Goal: Information Seeking & Learning: Learn about a topic

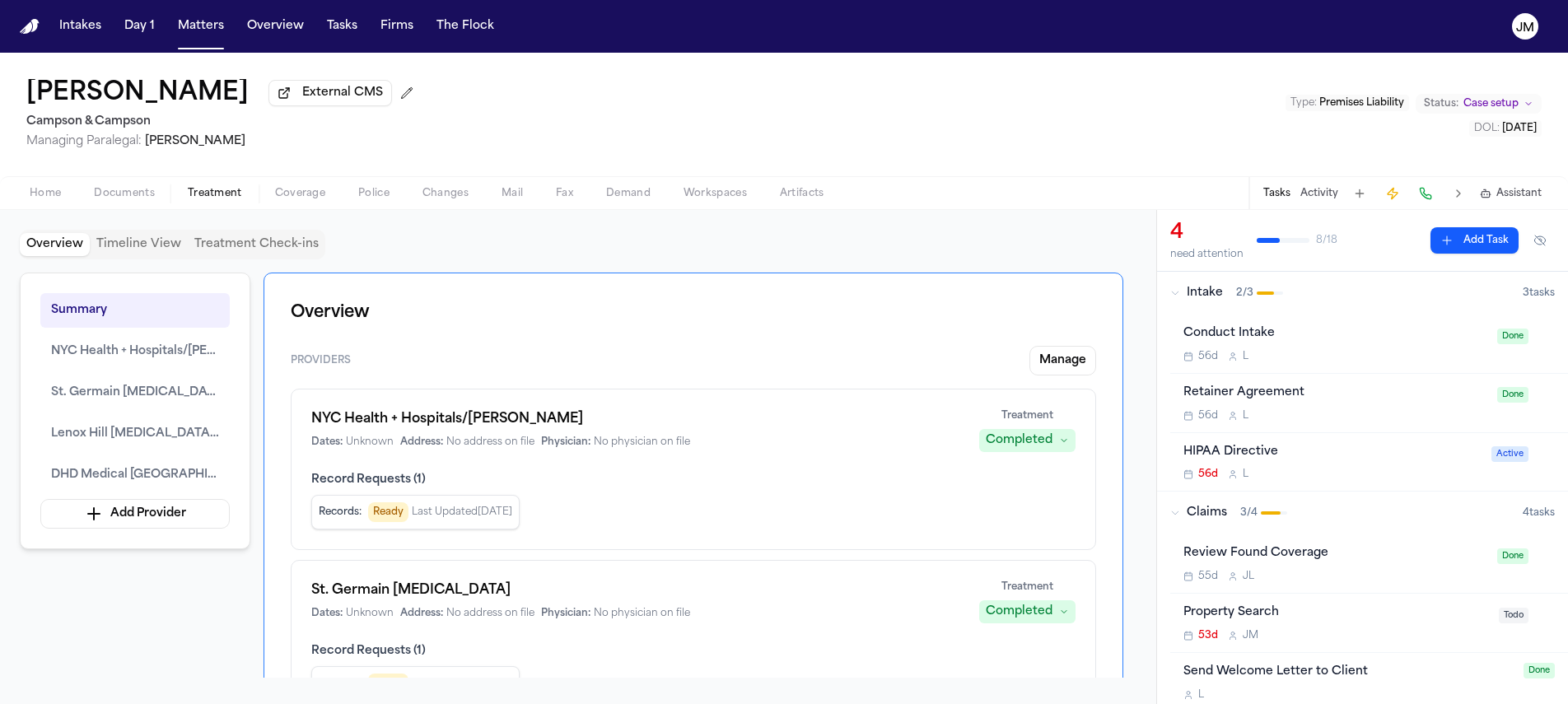
scroll to position [512, 0]
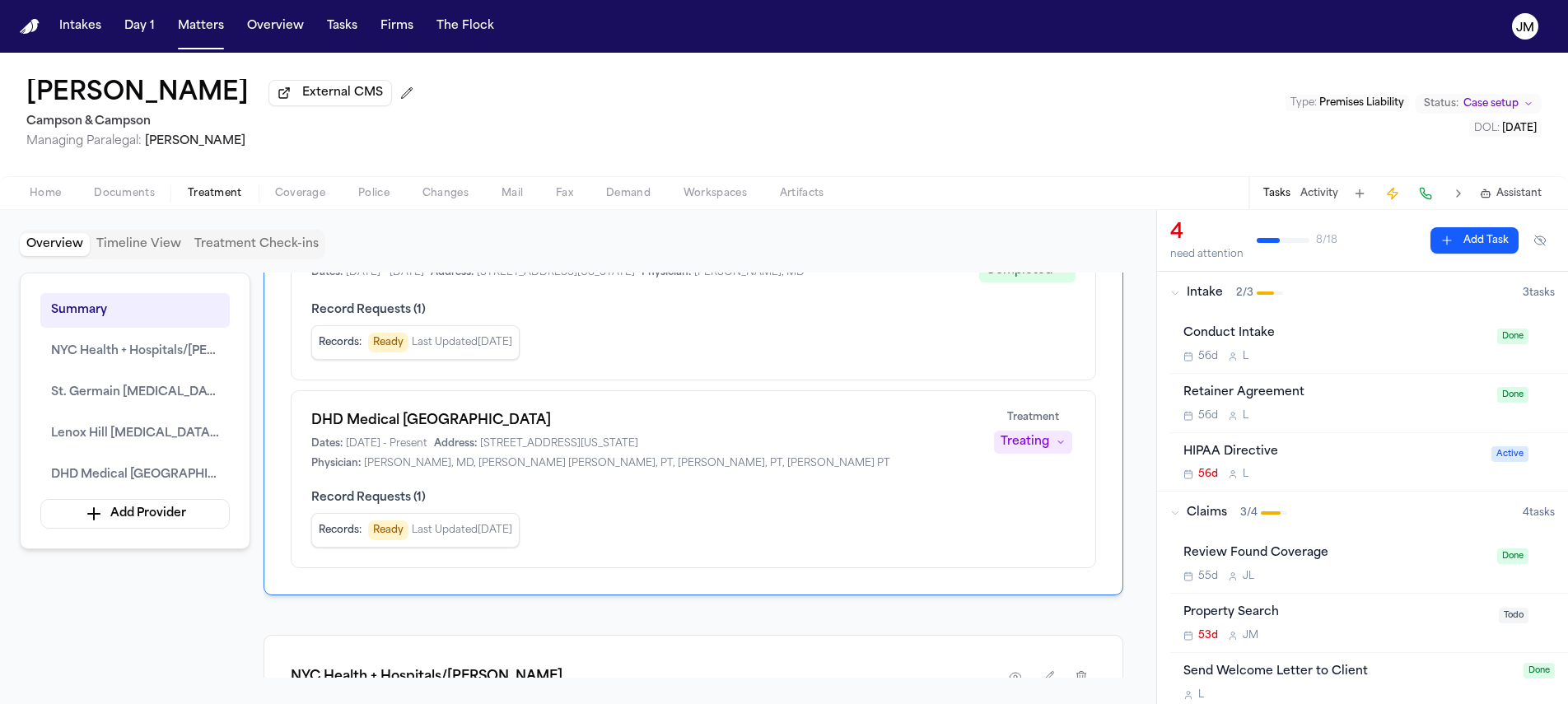
click at [214, 30] on button "Matters" at bounding box center [201, 26] width 59 height 30
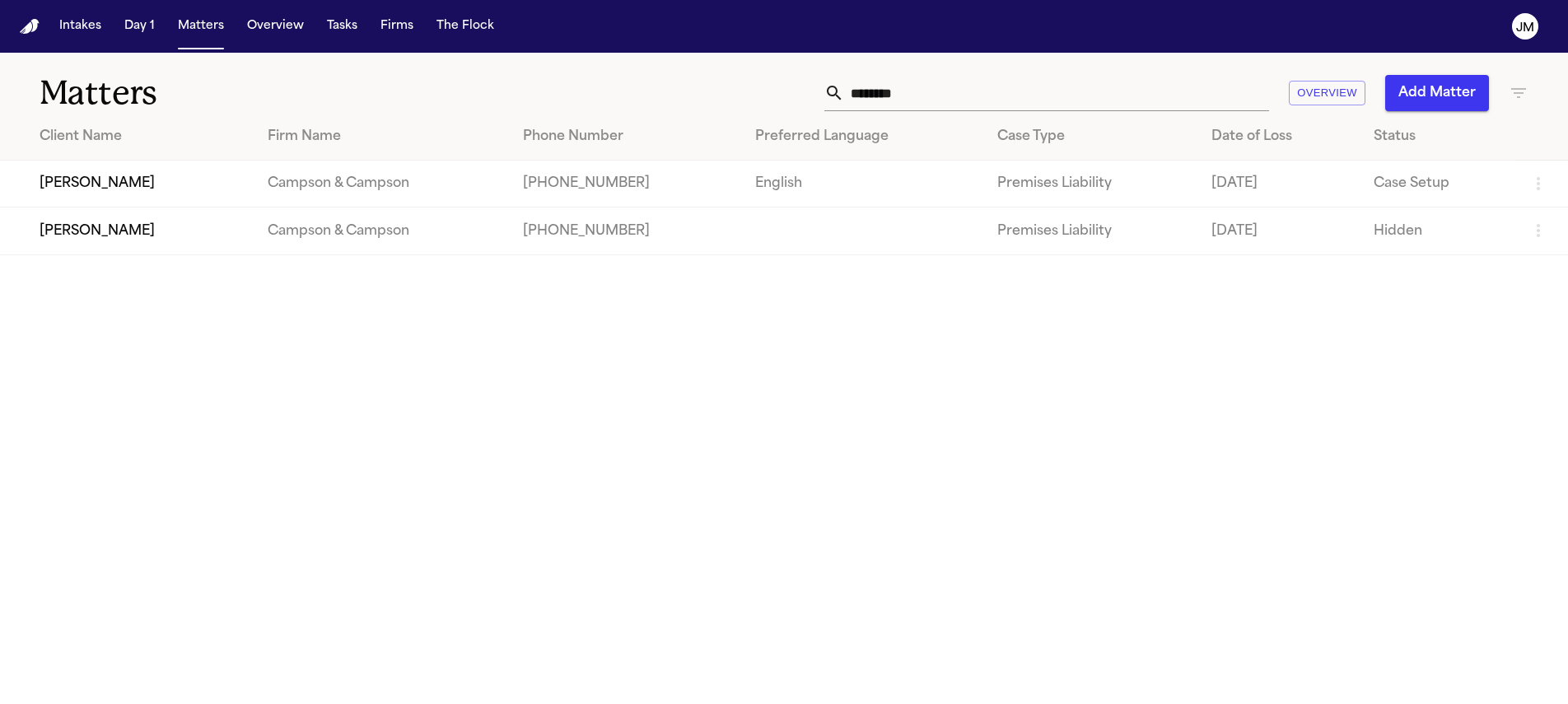
click at [862, 97] on input "********" at bounding box center [1056, 93] width 425 height 36
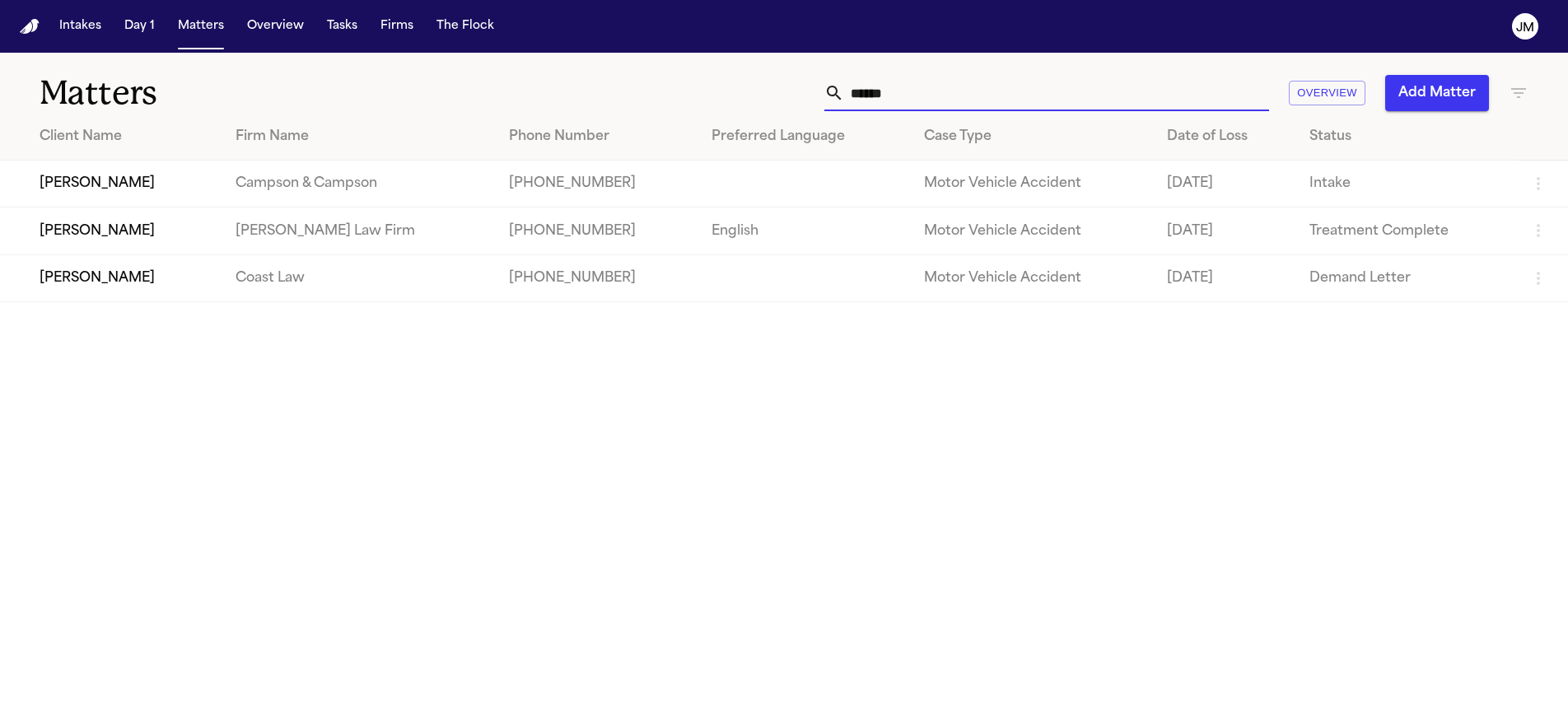
type input "*****"
click at [154, 185] on td "[PERSON_NAME]" at bounding box center [111, 184] width 222 height 47
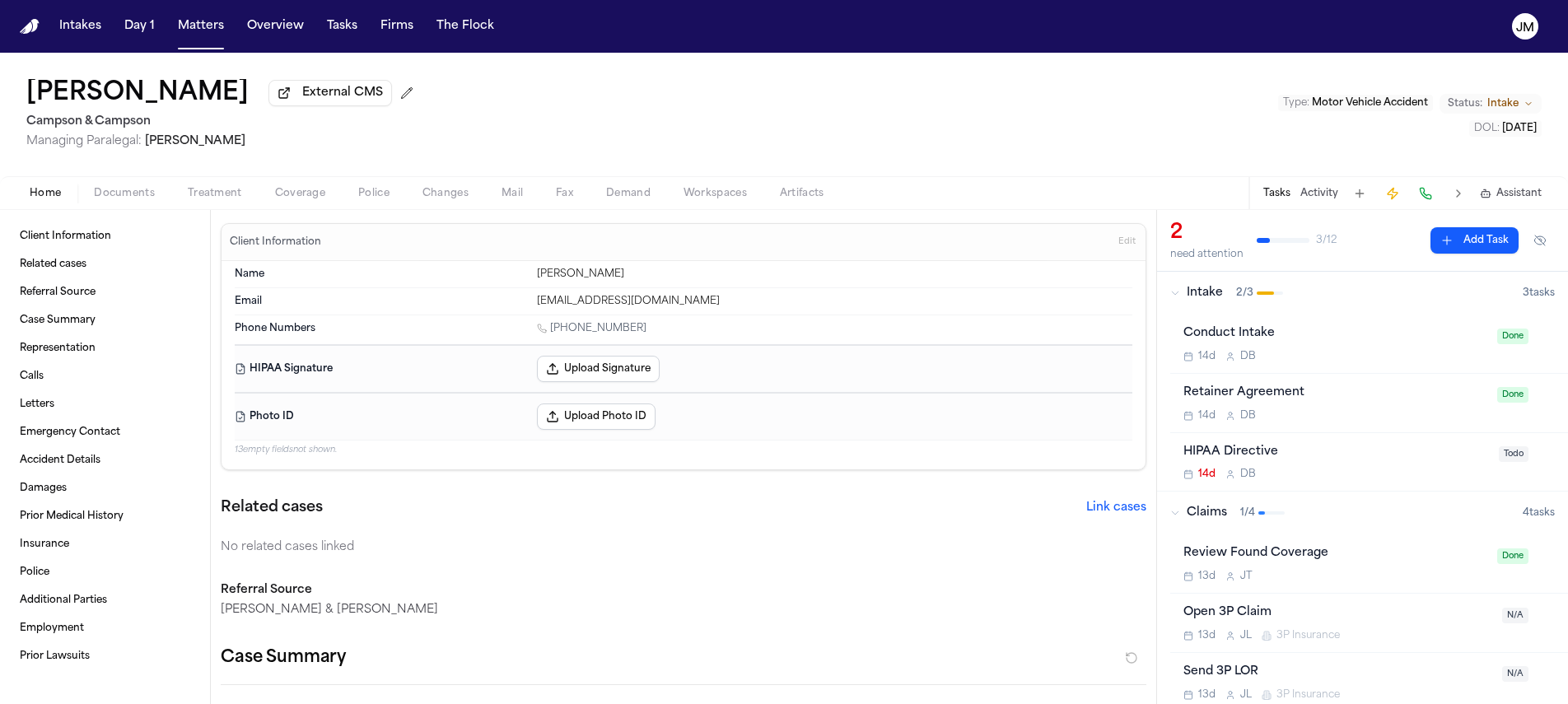
scroll to position [14, 0]
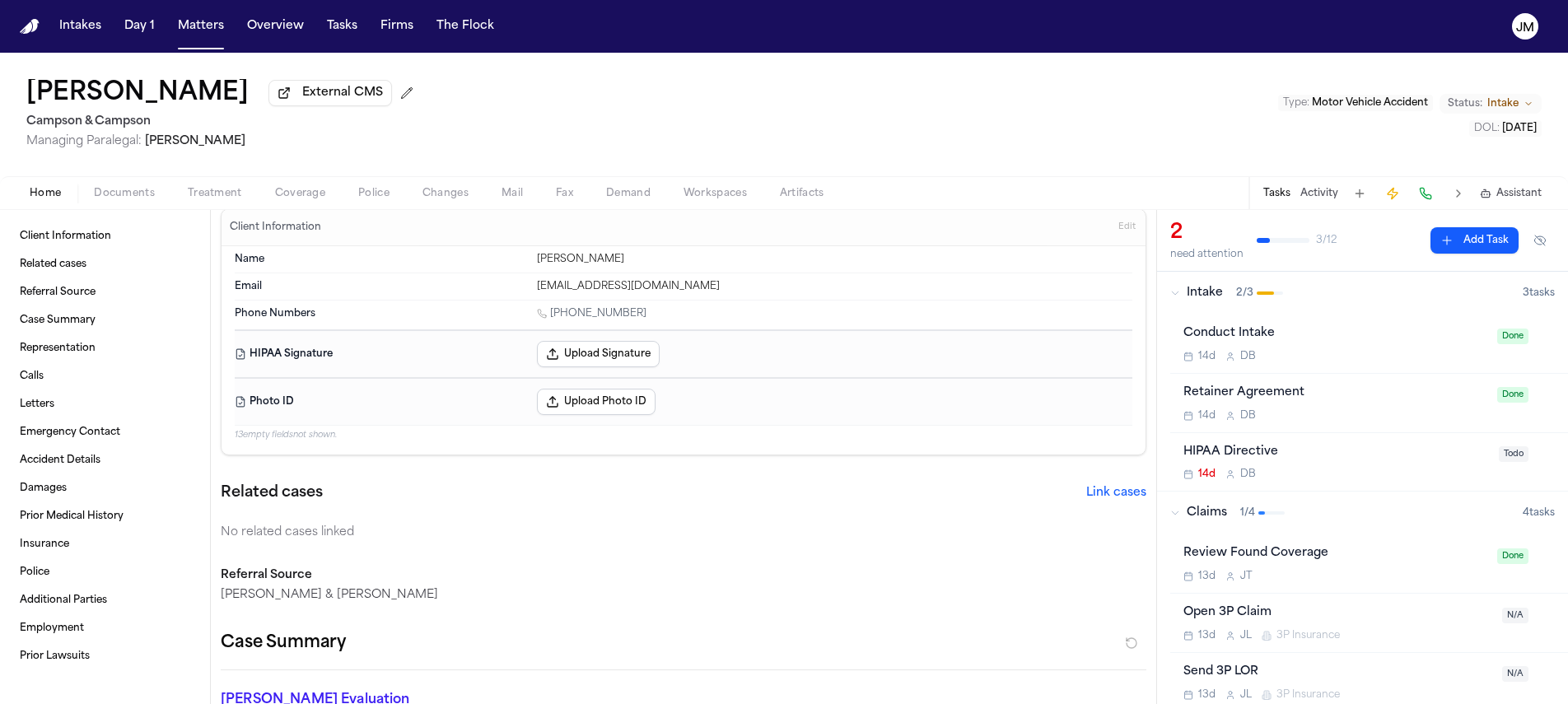
click at [108, 210] on div "Peggy Hernandez External CMS Campson & Campson Managing Paralegal: Jacqueline M…" at bounding box center [784, 131] width 1568 height 157
click at [108, 207] on div "Home Documents Treatment Coverage Police Changes Mail Fax Demand Workspaces Art…" at bounding box center [784, 193] width 1568 height 33
click at [108, 200] on span "Documents" at bounding box center [125, 193] width 61 height 13
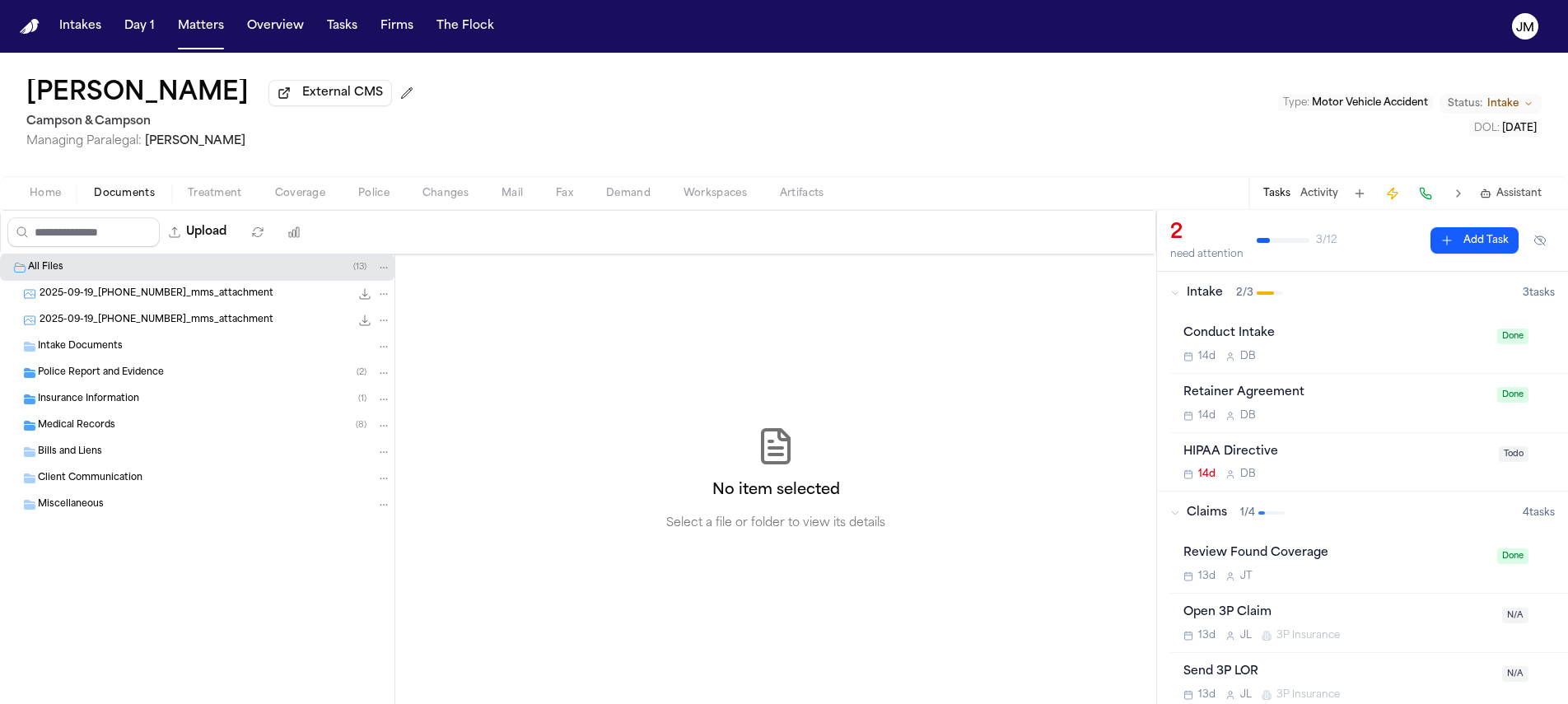
click at [73, 377] on span "Police Report and Evidence" at bounding box center [101, 373] width 126 height 14
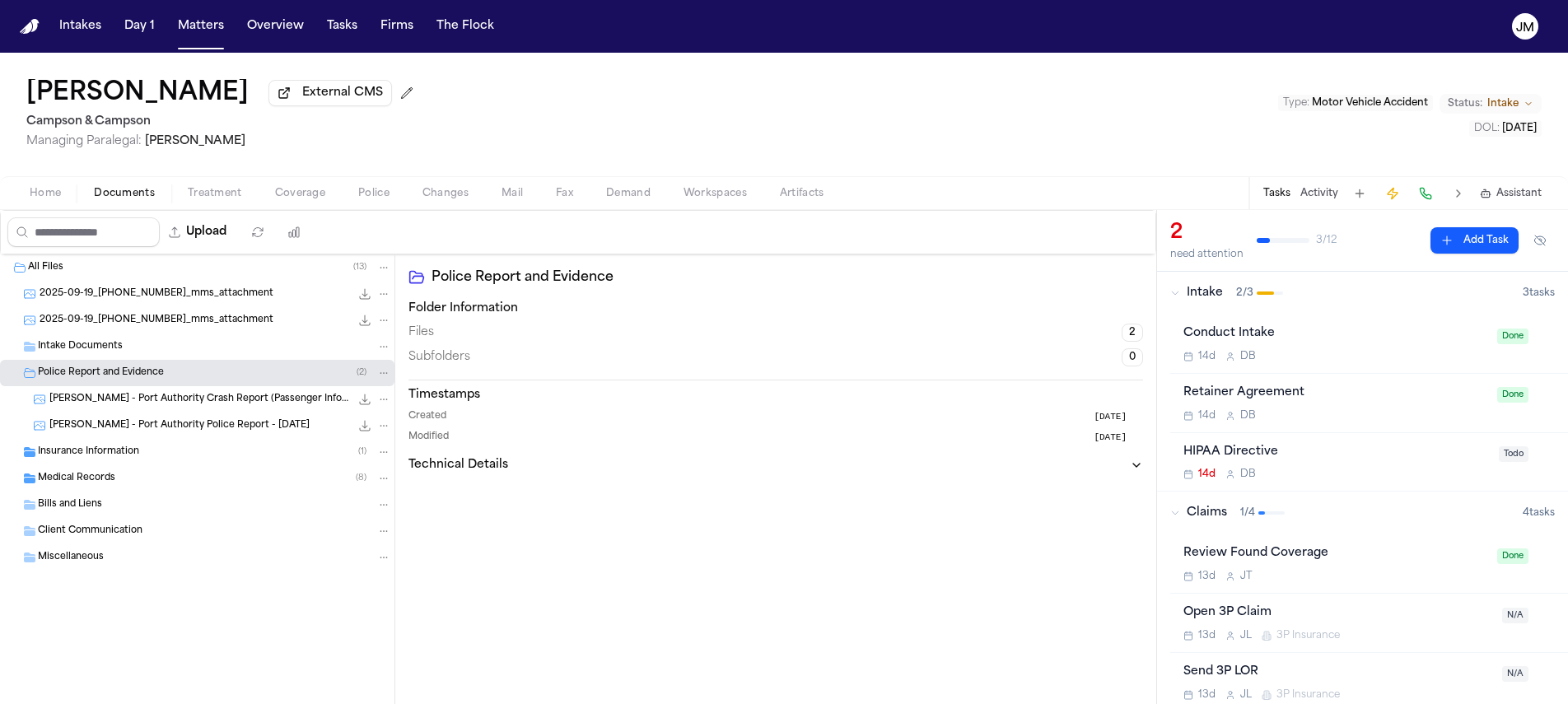
click at [126, 431] on span "P. Hernandez - Port Authority Police Report - 11.20.23" at bounding box center [180, 425] width 261 height 14
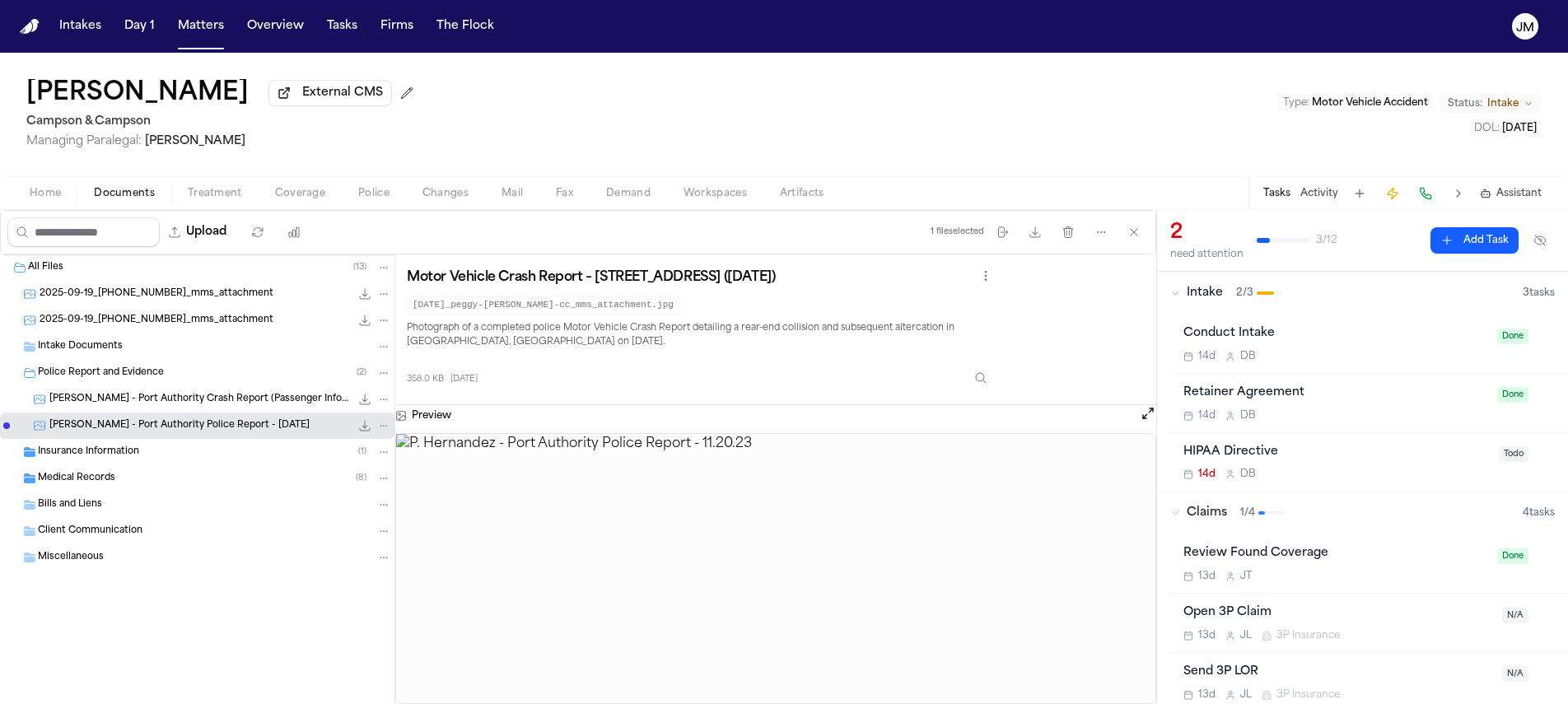
click at [154, 400] on span "P. Hernandez - Port Authority Crash Report (Passenger Info) - 2023" at bounding box center [200, 399] width 301 height 14
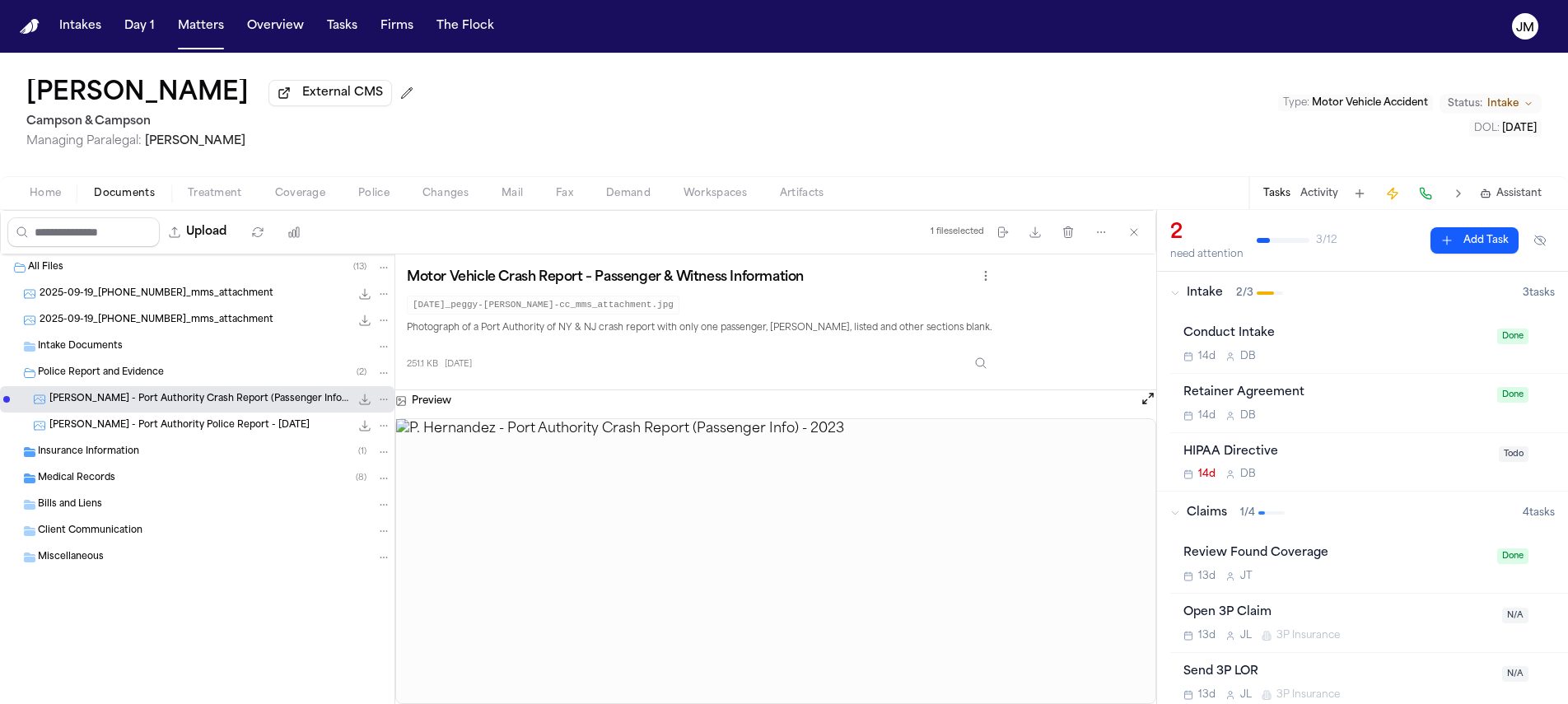
click at [123, 491] on div "Medical Records ( 8 )" at bounding box center [197, 479] width 395 height 27
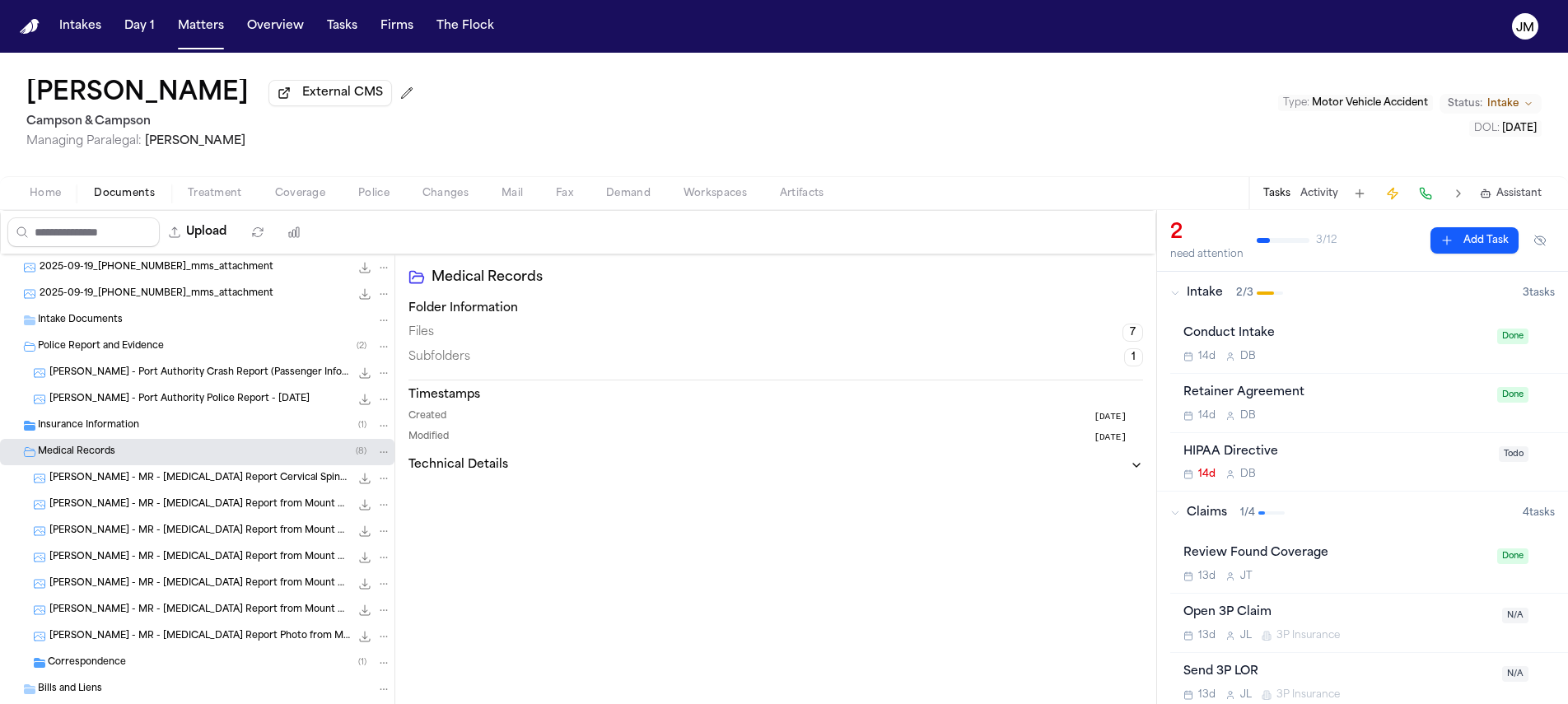
scroll to position [32, 0]
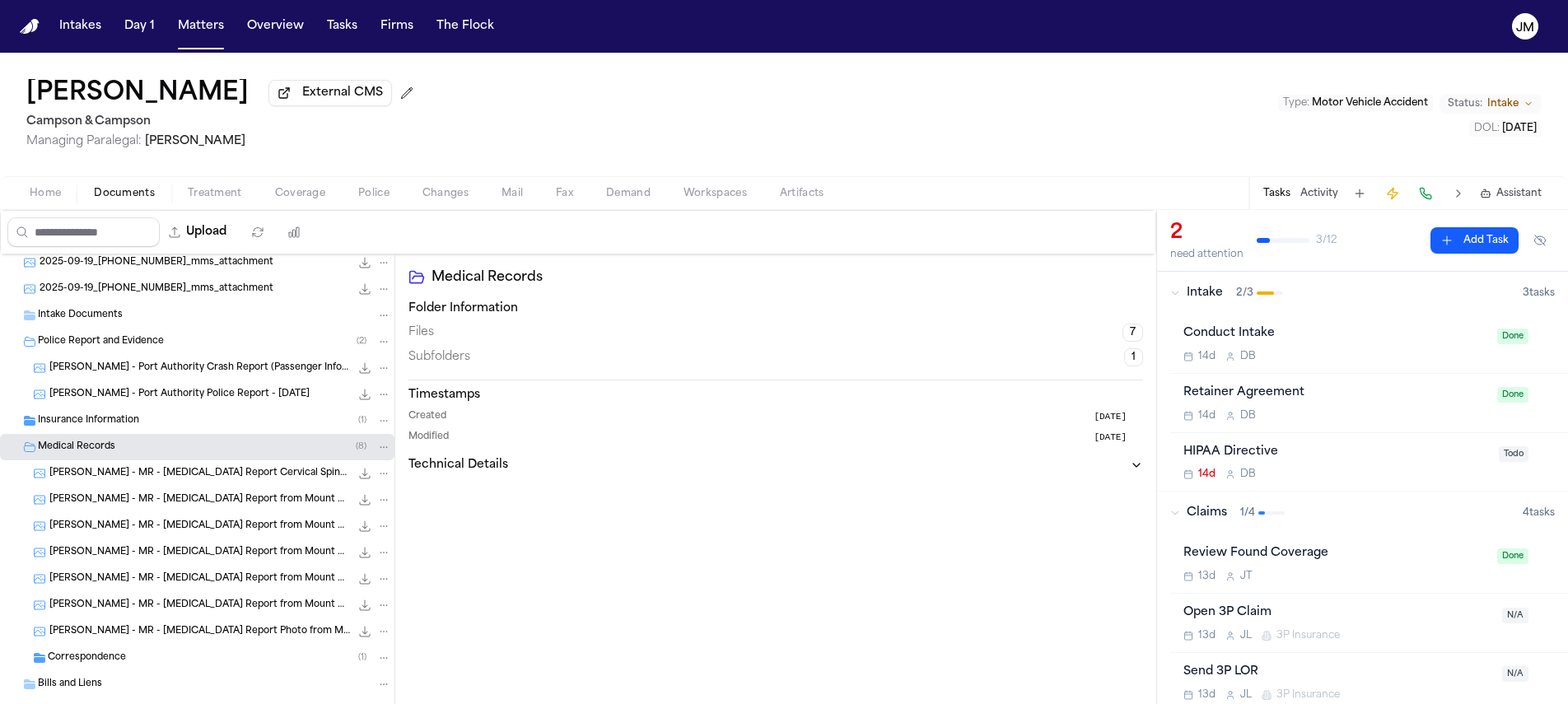
click at [171, 481] on span "P. Hernandez - MR - MRI Report Cervical Spine from Mount Olympus Imaging - 1.29…" at bounding box center [200, 473] width 301 height 14
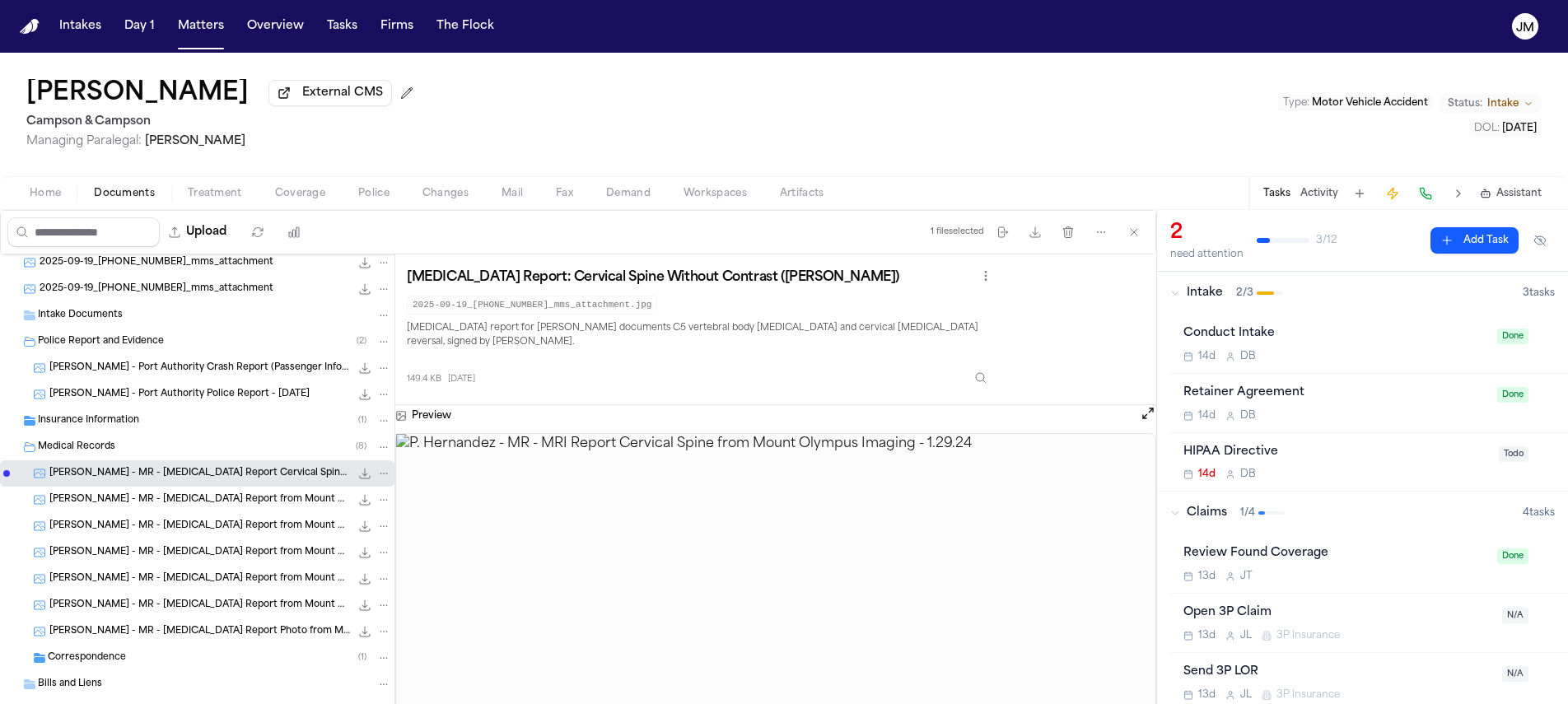
click at [169, 494] on div "P. Hernandez - MR - MRI Report from Mount Olympus Imaging - 1.15.24 185.0 KB • …" at bounding box center [197, 500] width 395 height 27
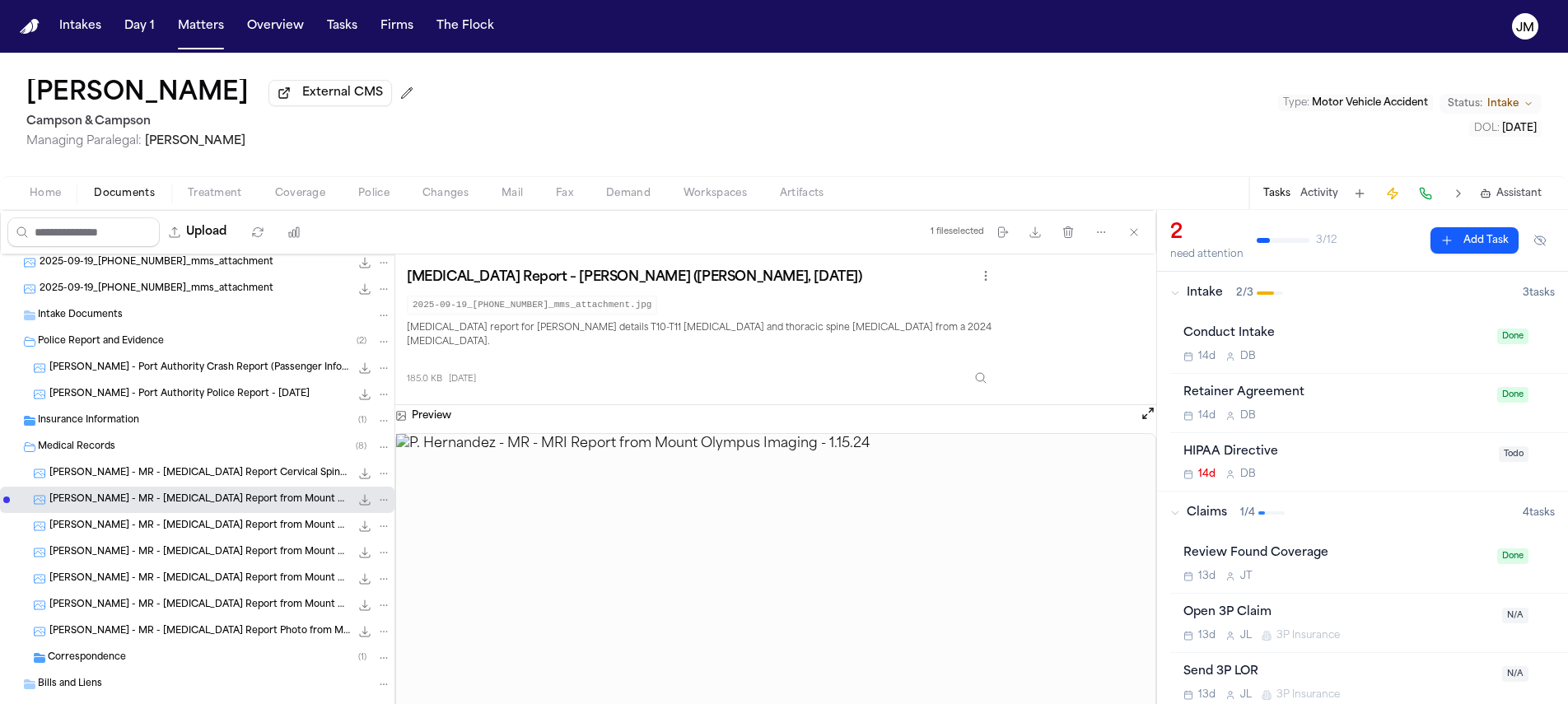
click at [165, 530] on span "P. Hernandez - MR - MRI Report from Mount Olympus Imaging - 12.14.23" at bounding box center [200, 526] width 301 height 14
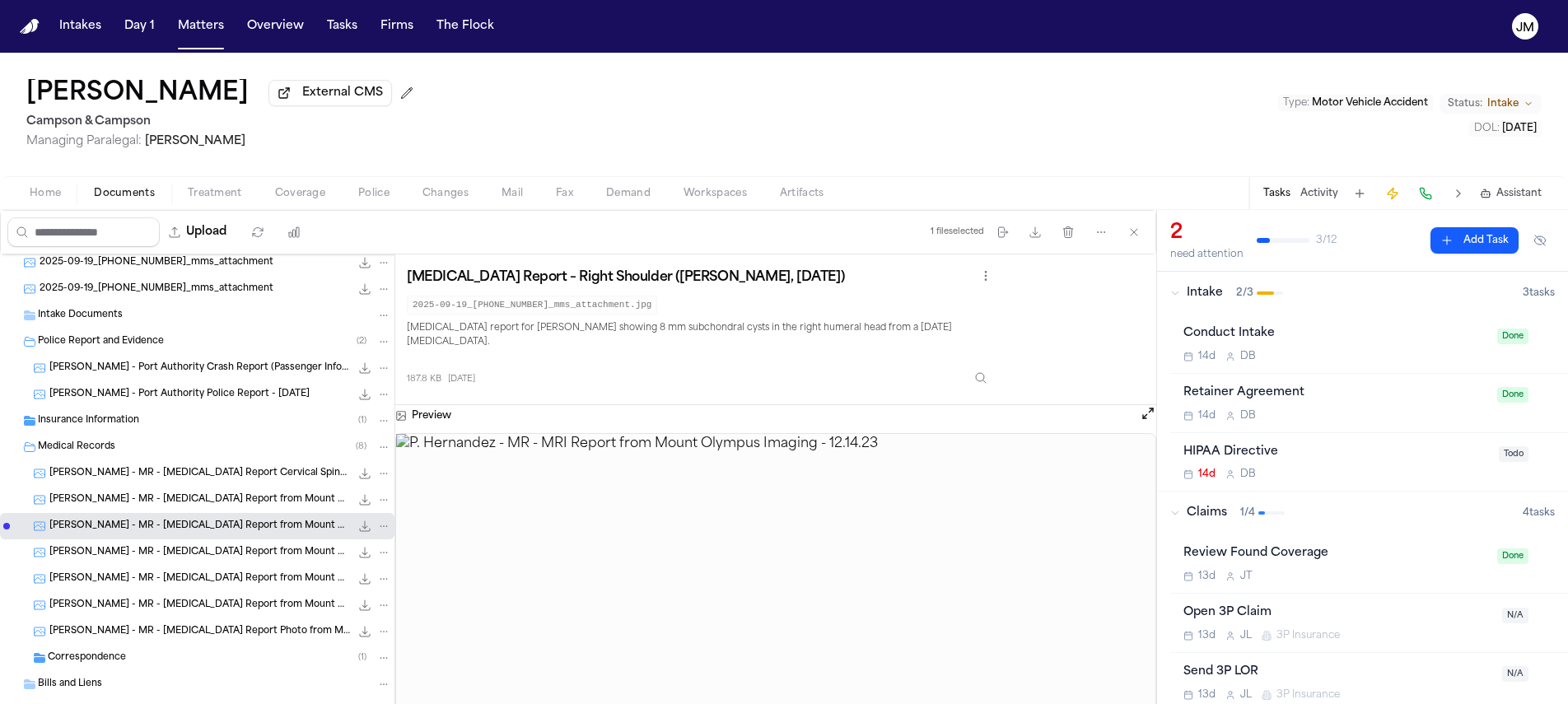
click at [160, 428] on div "Insurance Information ( 1 )" at bounding box center [215, 420] width 354 height 14
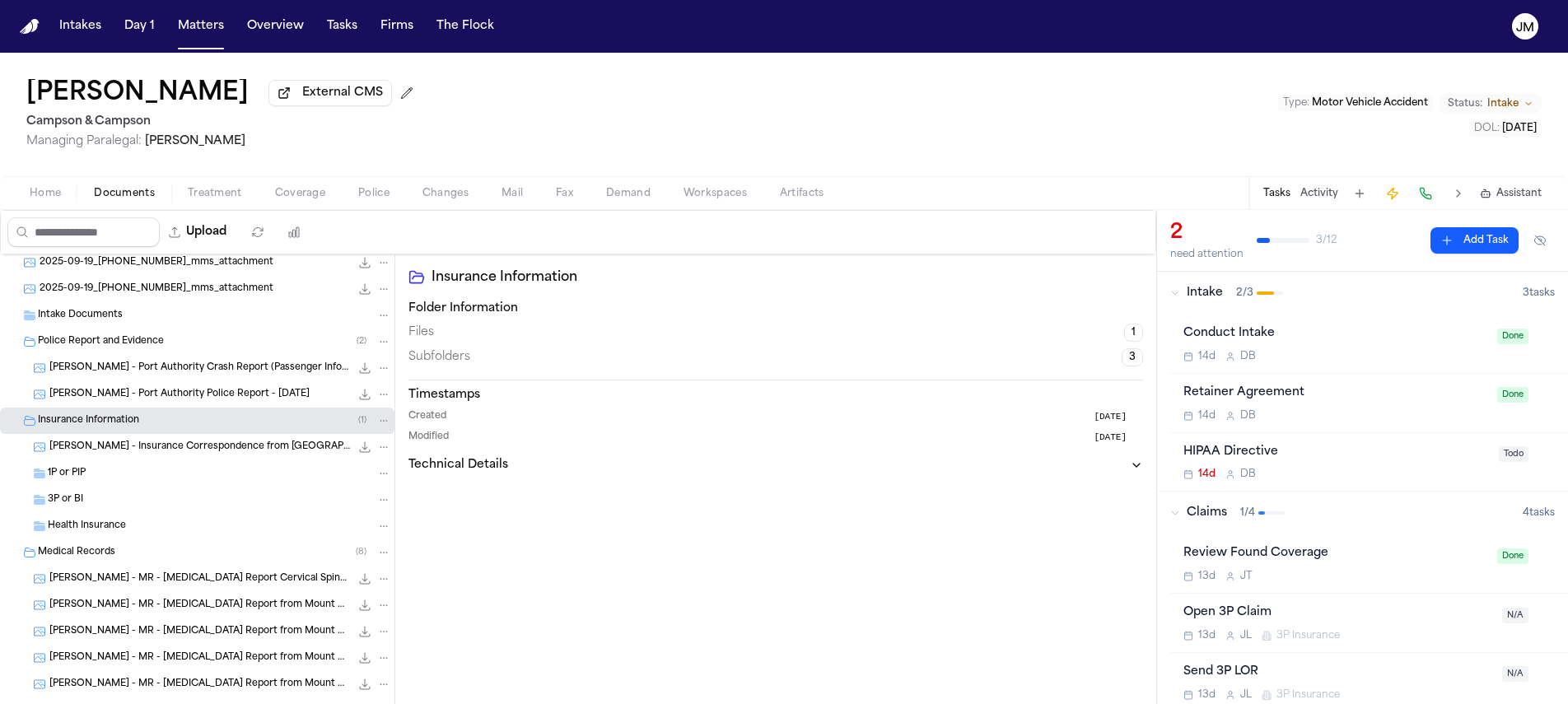
click at [163, 454] on span "P. Hernandez - Insurance Correspondence from Hereford - 8.15.25" at bounding box center [200, 447] width 301 height 14
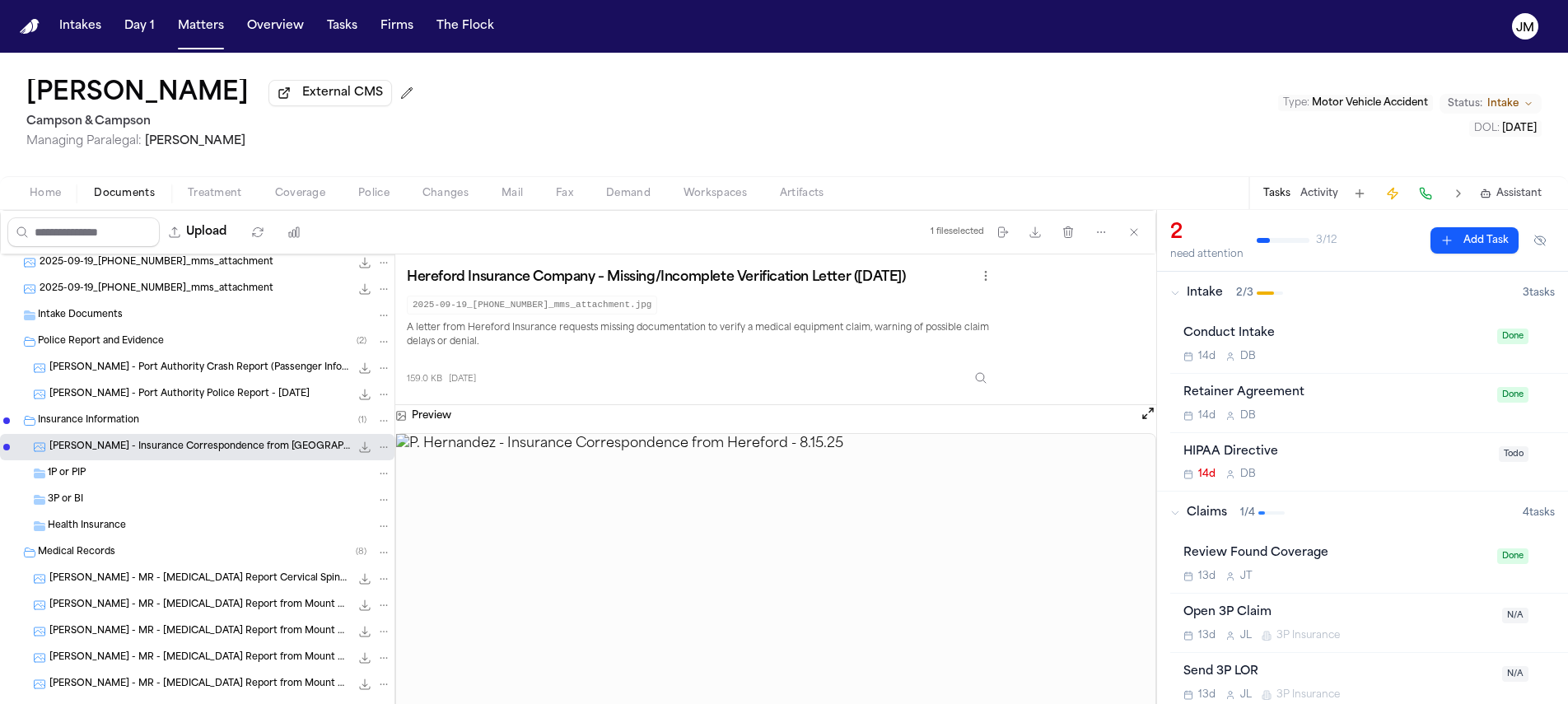
scroll to position [0, 0]
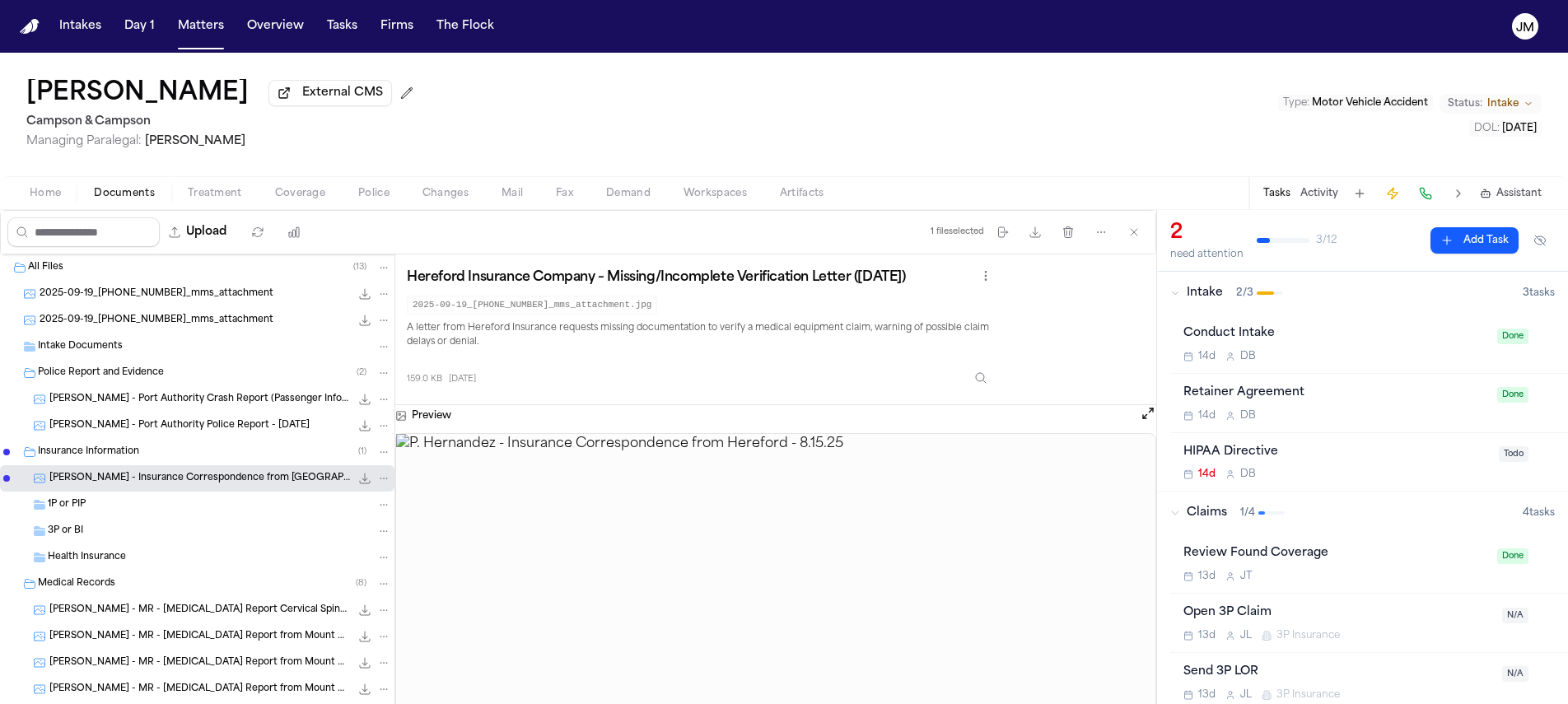
click at [227, 302] on div "2025-09-19_347-462-6925_mms_attachment 202.9 KB • JPG" at bounding box center [215, 293] width 352 height 16
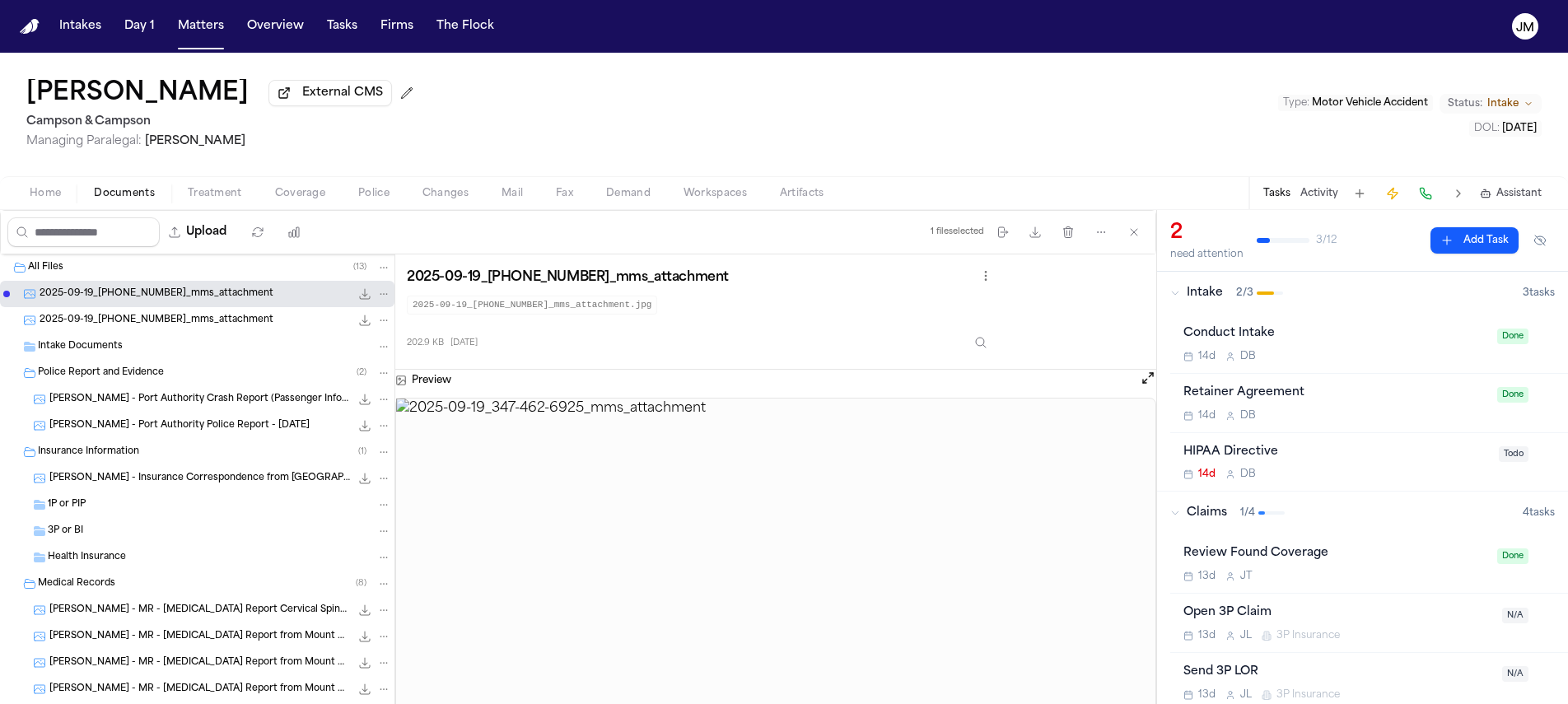
click at [224, 319] on span "2025-09-19_[PHONE_NUMBER]_mms_attachment" at bounding box center [156, 320] width 234 height 14
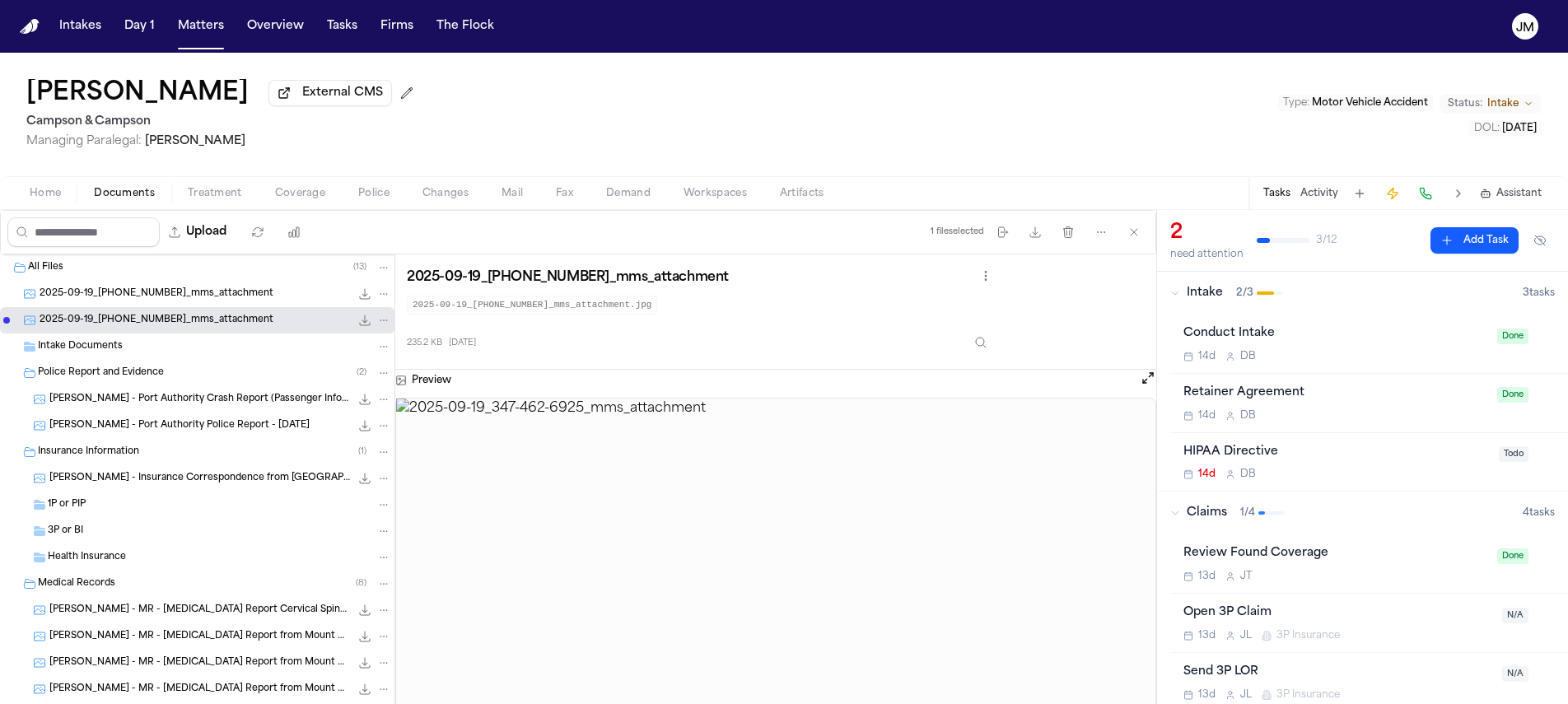
click at [231, 193] on span "Treatment" at bounding box center [215, 193] width 55 height 13
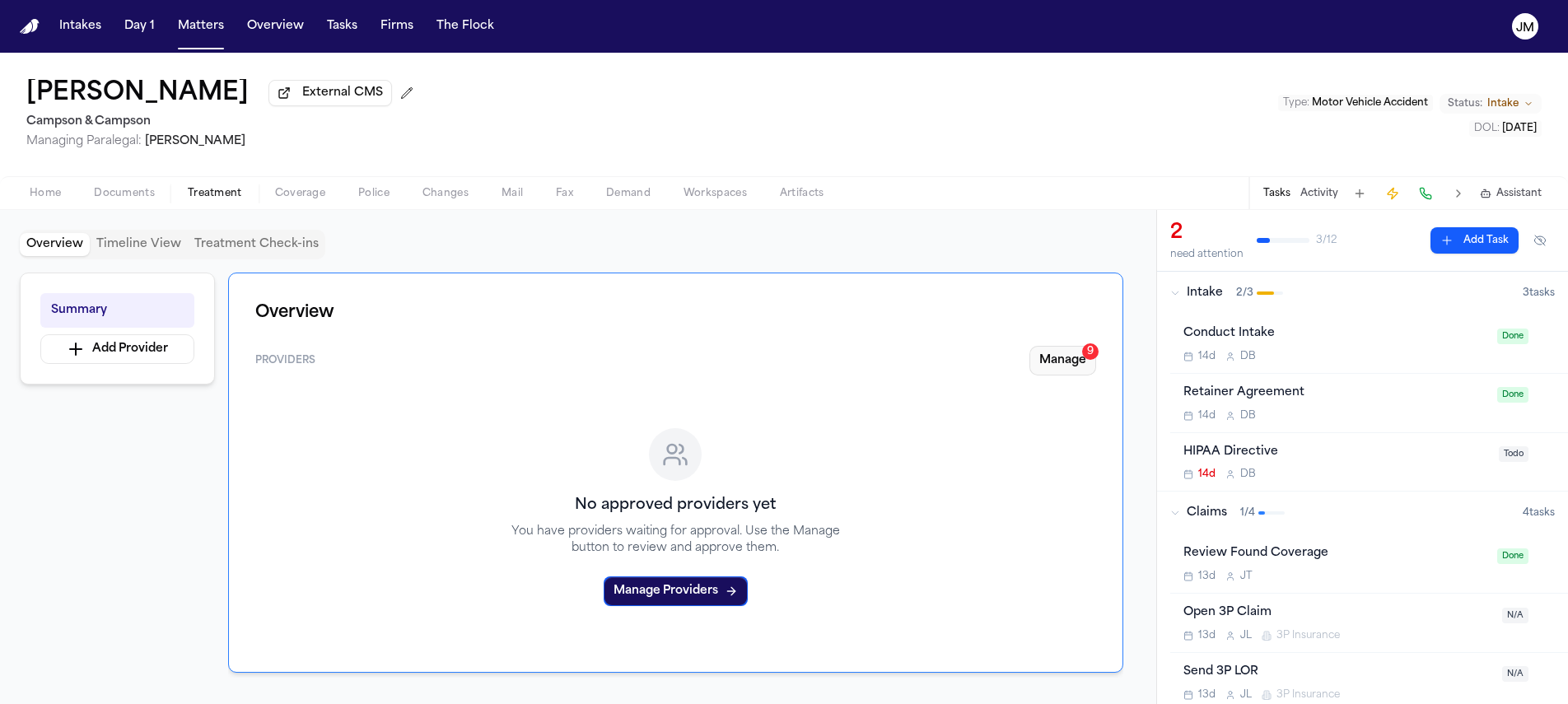
click at [1072, 363] on button "Manage 9" at bounding box center [1063, 360] width 67 height 30
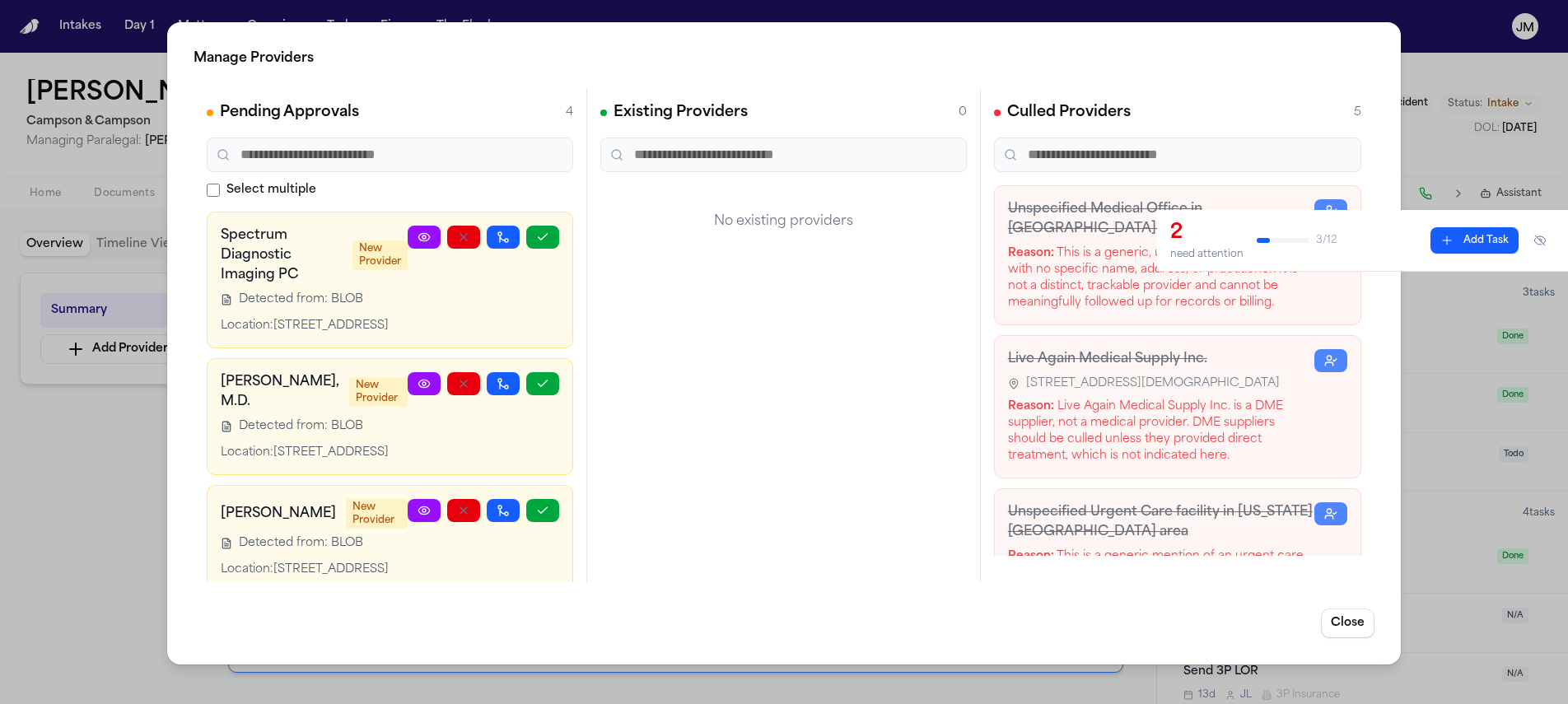
click at [418, 233] on icon at bounding box center [425, 238] width 13 height 13
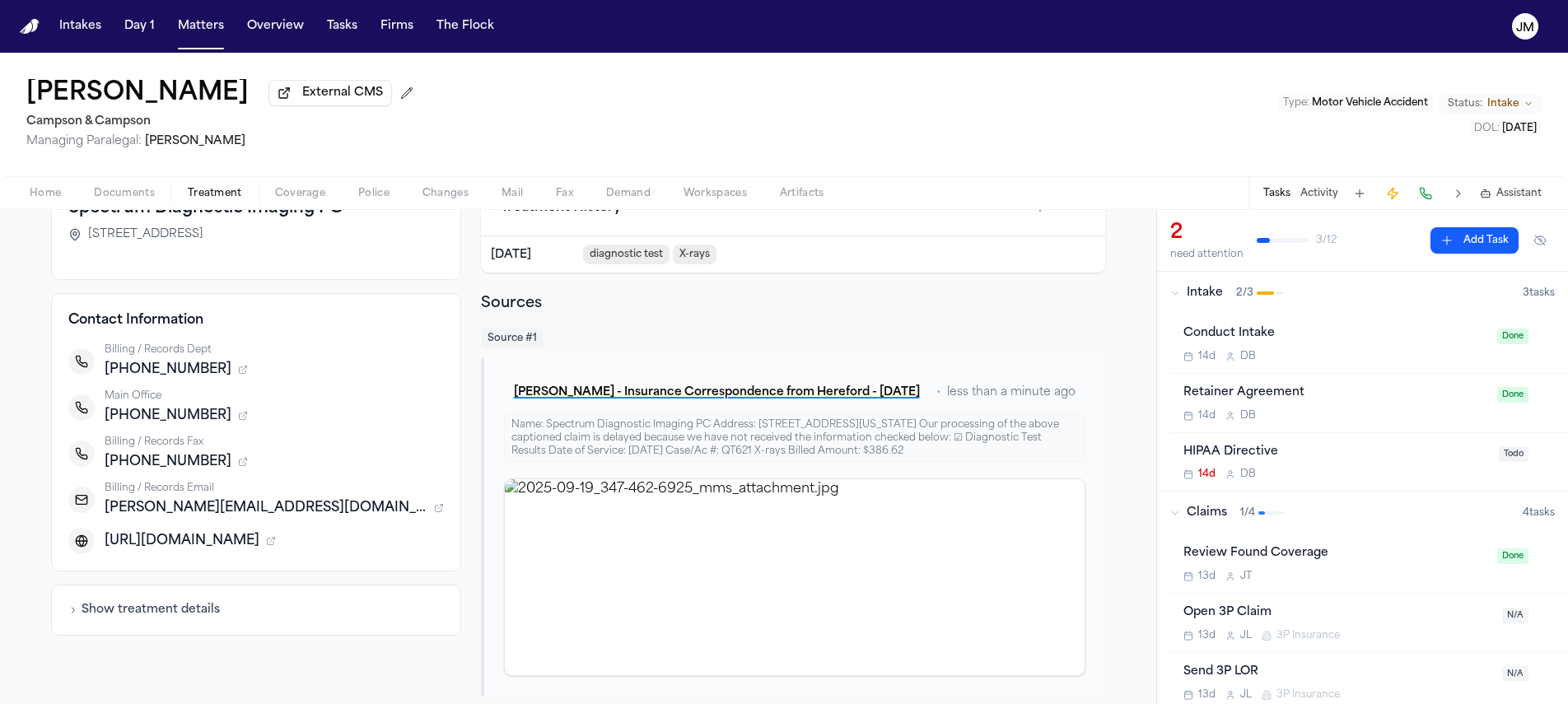
scroll to position [135, 0]
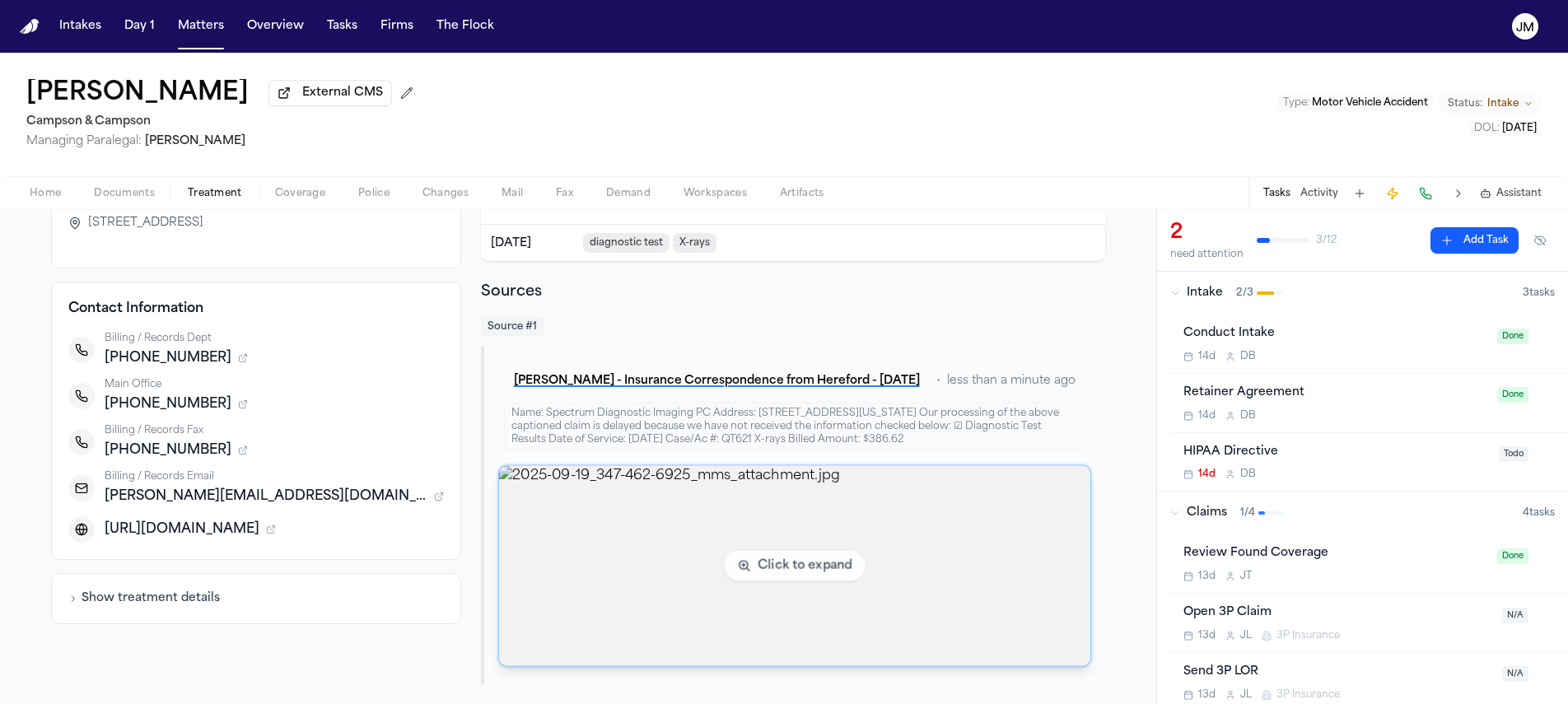
click at [859, 527] on img "View image 2025-09-19_347-462-6925_mms_attachment.jpg" at bounding box center [795, 565] width 591 height 200
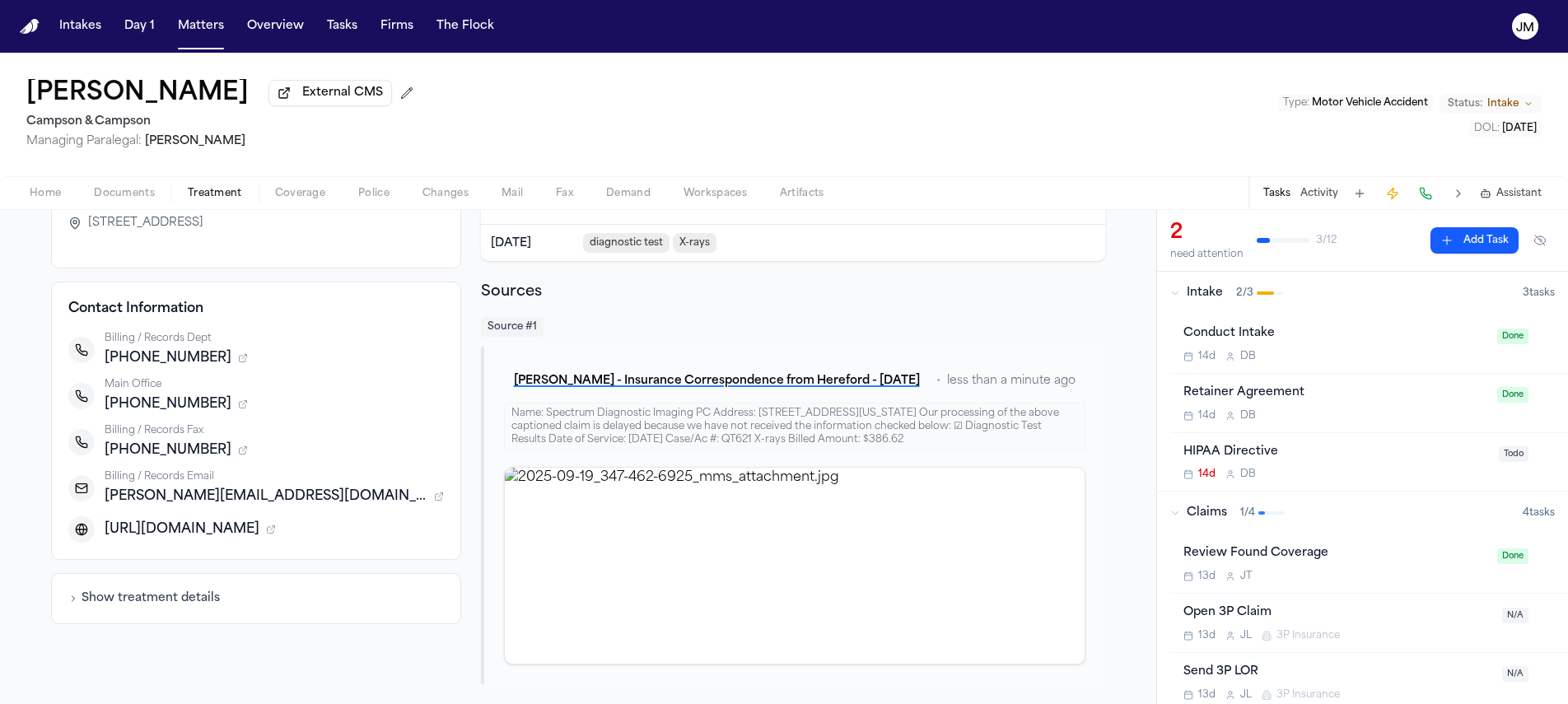
click at [724, 200] on span "Workspaces" at bounding box center [715, 193] width 63 height 13
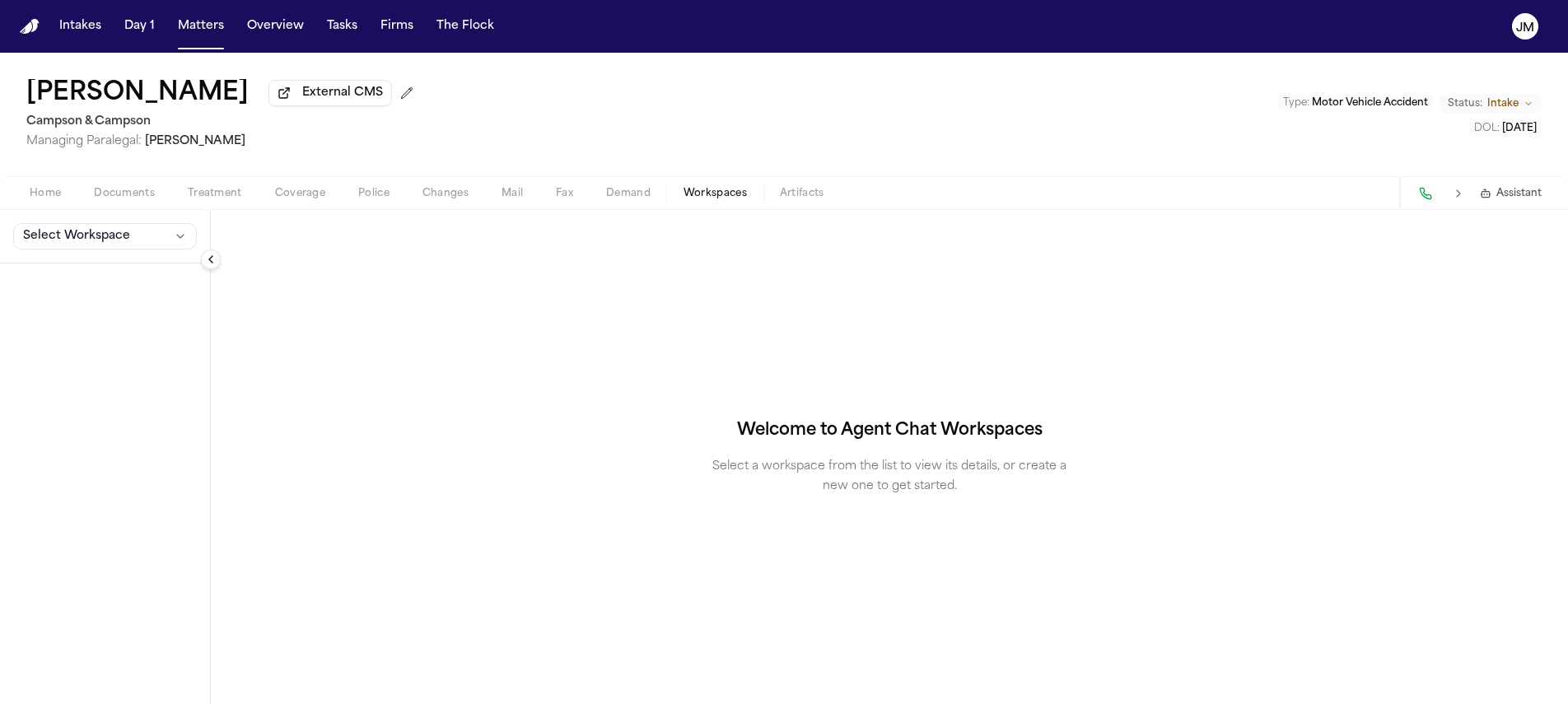
click at [648, 193] on span "Demand" at bounding box center [629, 193] width 44 height 13
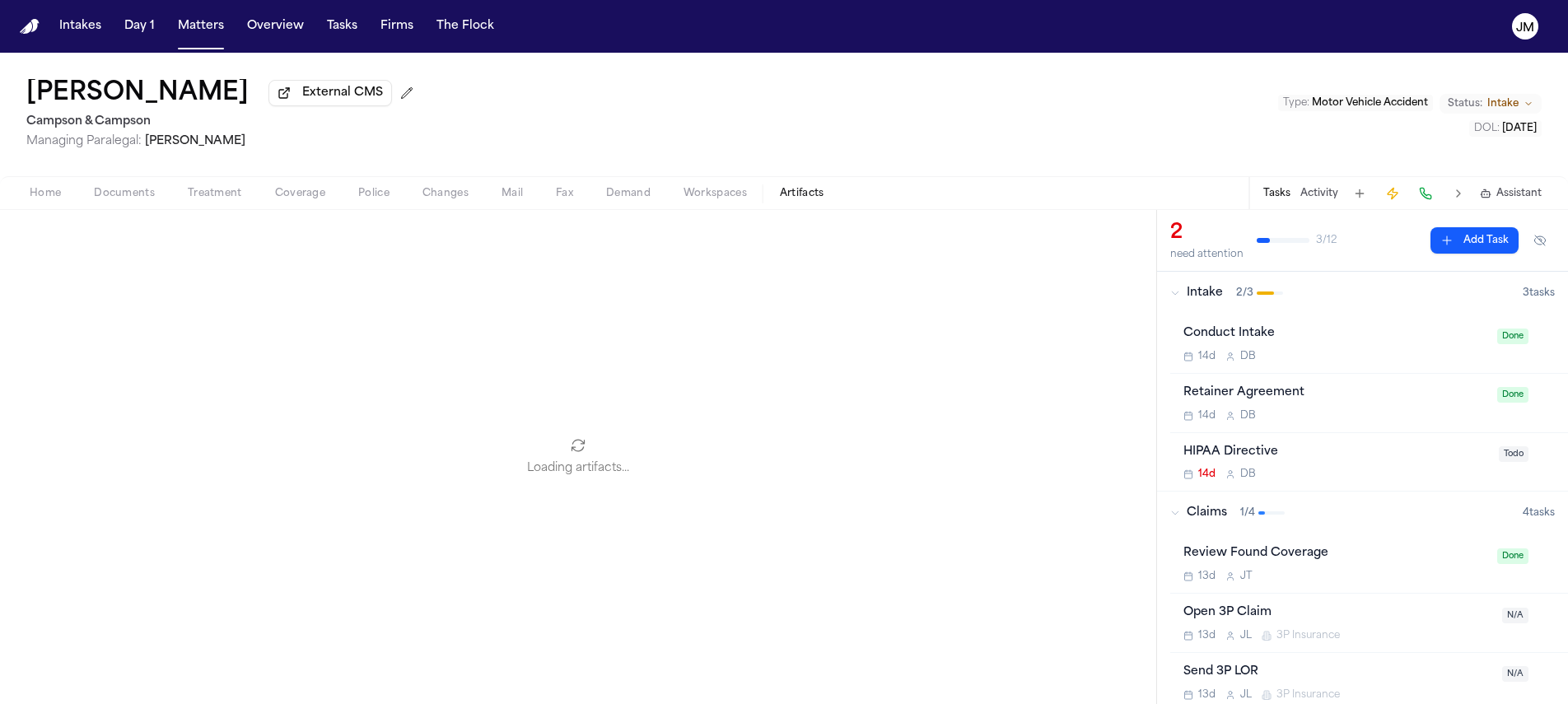
click at [807, 200] on span "Artifacts" at bounding box center [802, 193] width 44 height 13
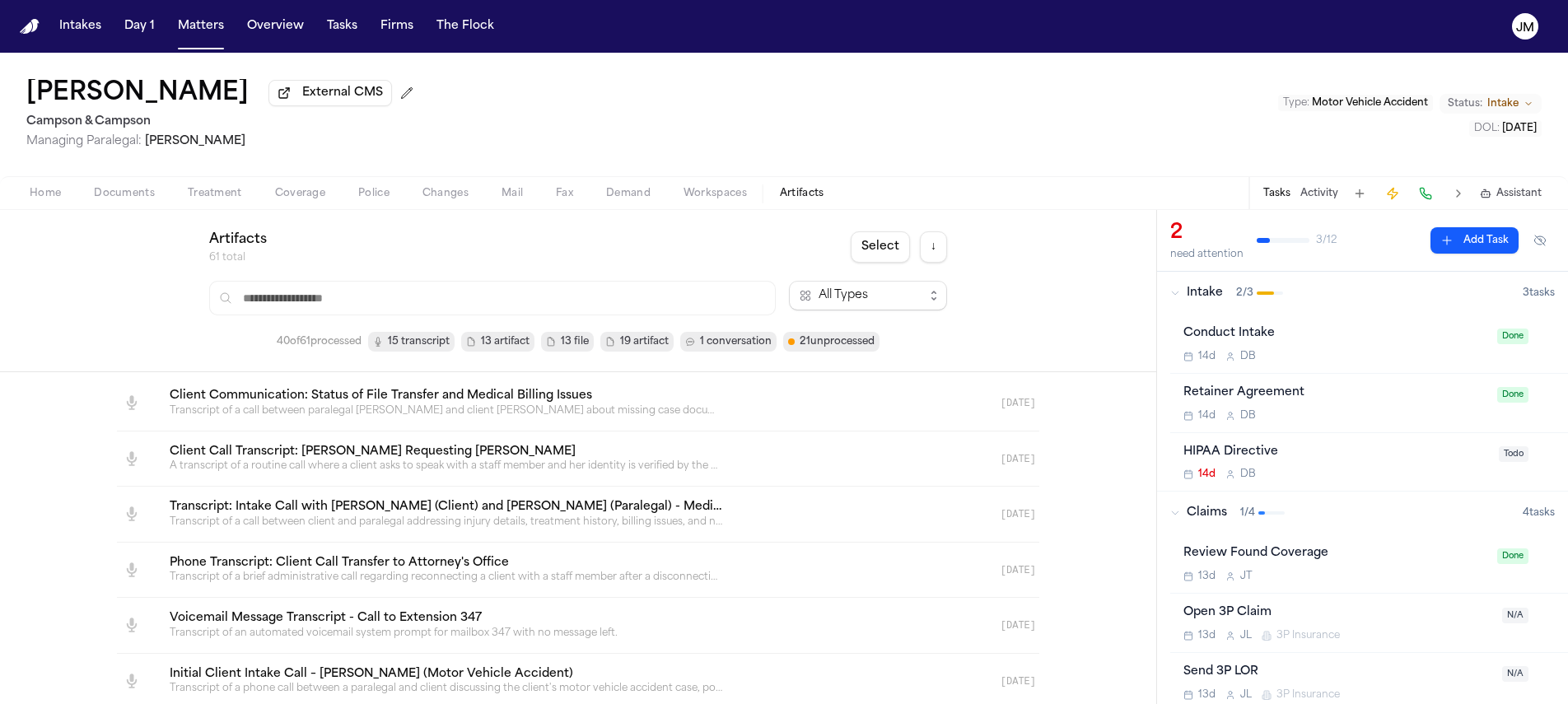
click at [50, 200] on span "Home" at bounding box center [45, 193] width 32 height 13
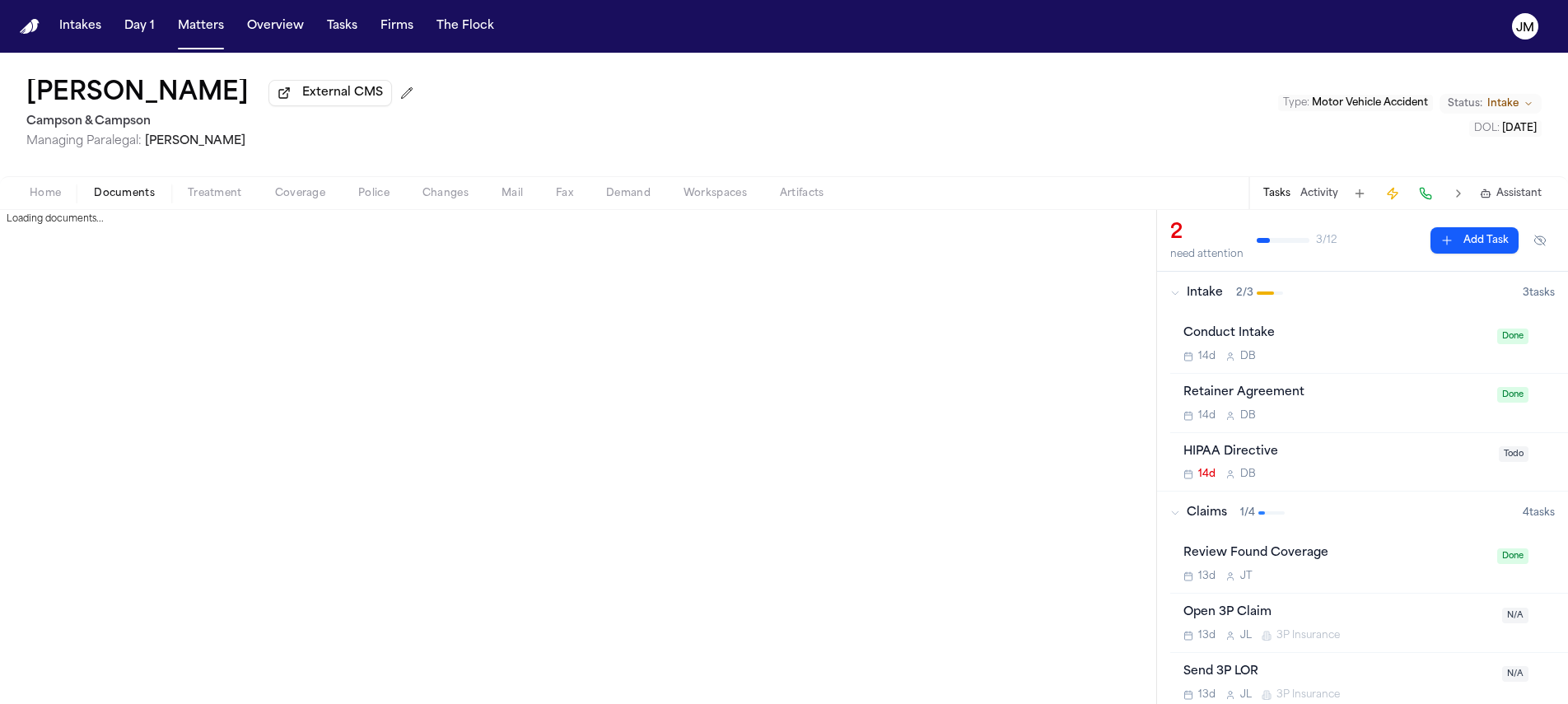
click at [132, 191] on span "Documents" at bounding box center [125, 193] width 61 height 13
click at [430, 194] on span "Changes" at bounding box center [446, 193] width 46 height 13
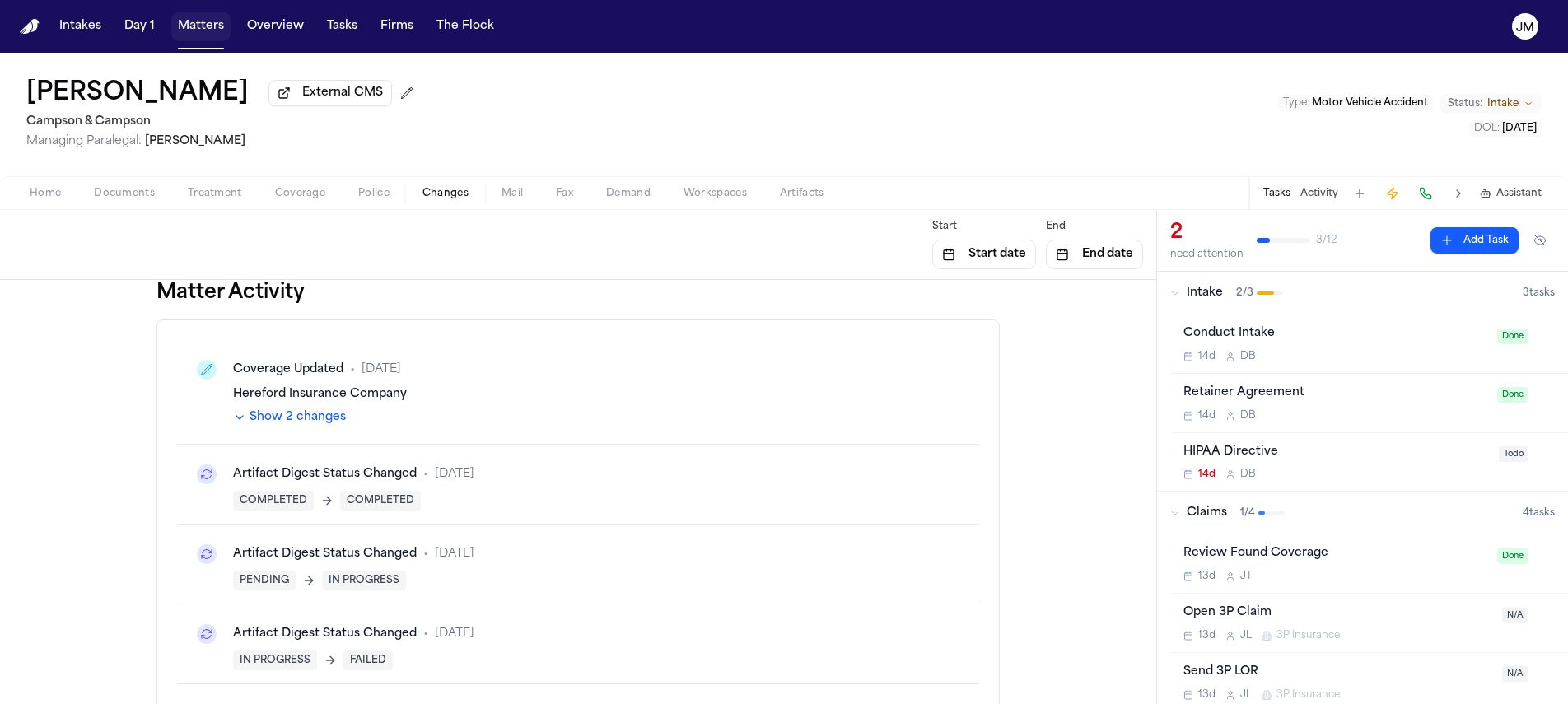
click at [212, 28] on button "Matters" at bounding box center [201, 26] width 59 height 30
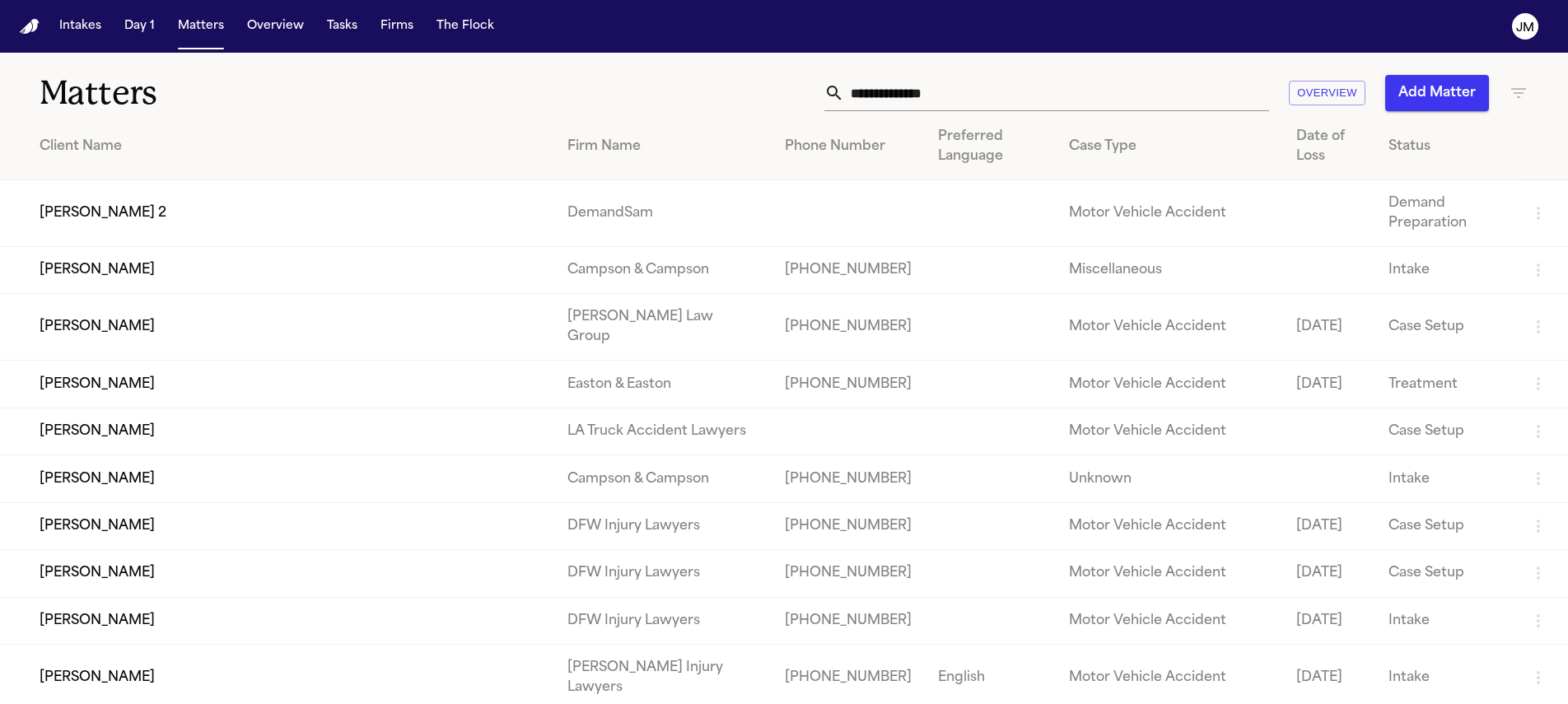
click at [962, 99] on input "text" at bounding box center [1056, 93] width 425 height 36
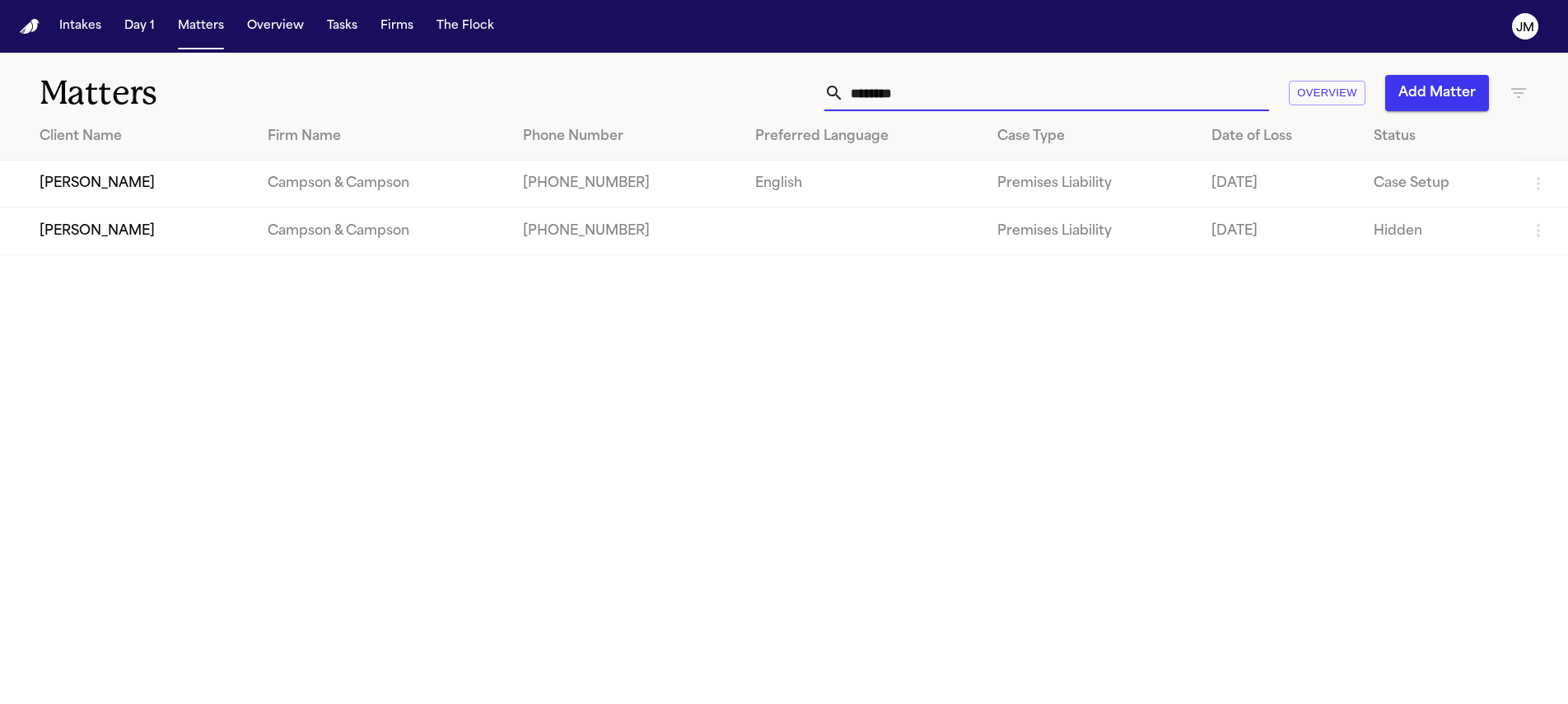
type input "********"
click at [284, 185] on td "Campson & Campson" at bounding box center [382, 184] width 255 height 47
click at [166, 188] on td "[PERSON_NAME]" at bounding box center [127, 184] width 255 height 47
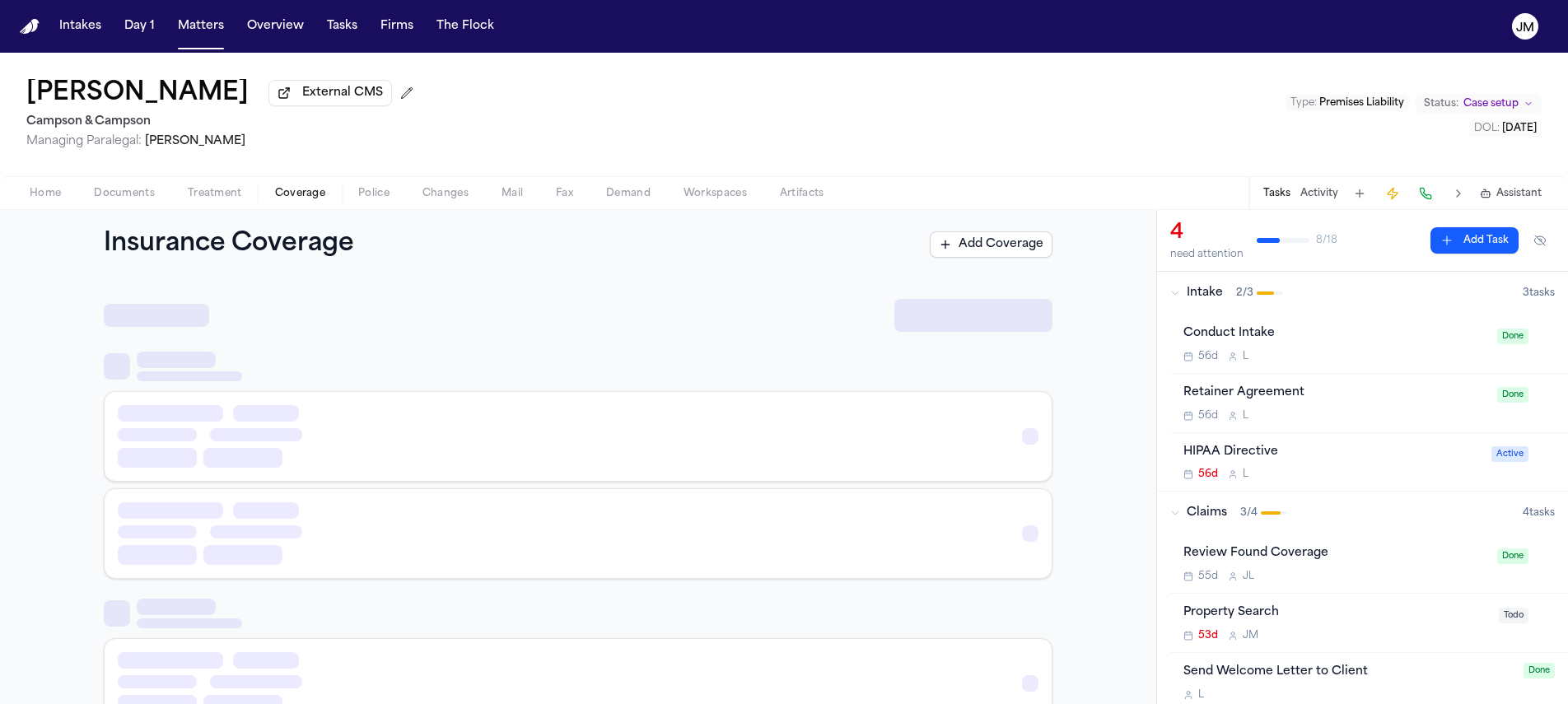
click at [275, 199] on span "Coverage" at bounding box center [300, 193] width 50 height 13
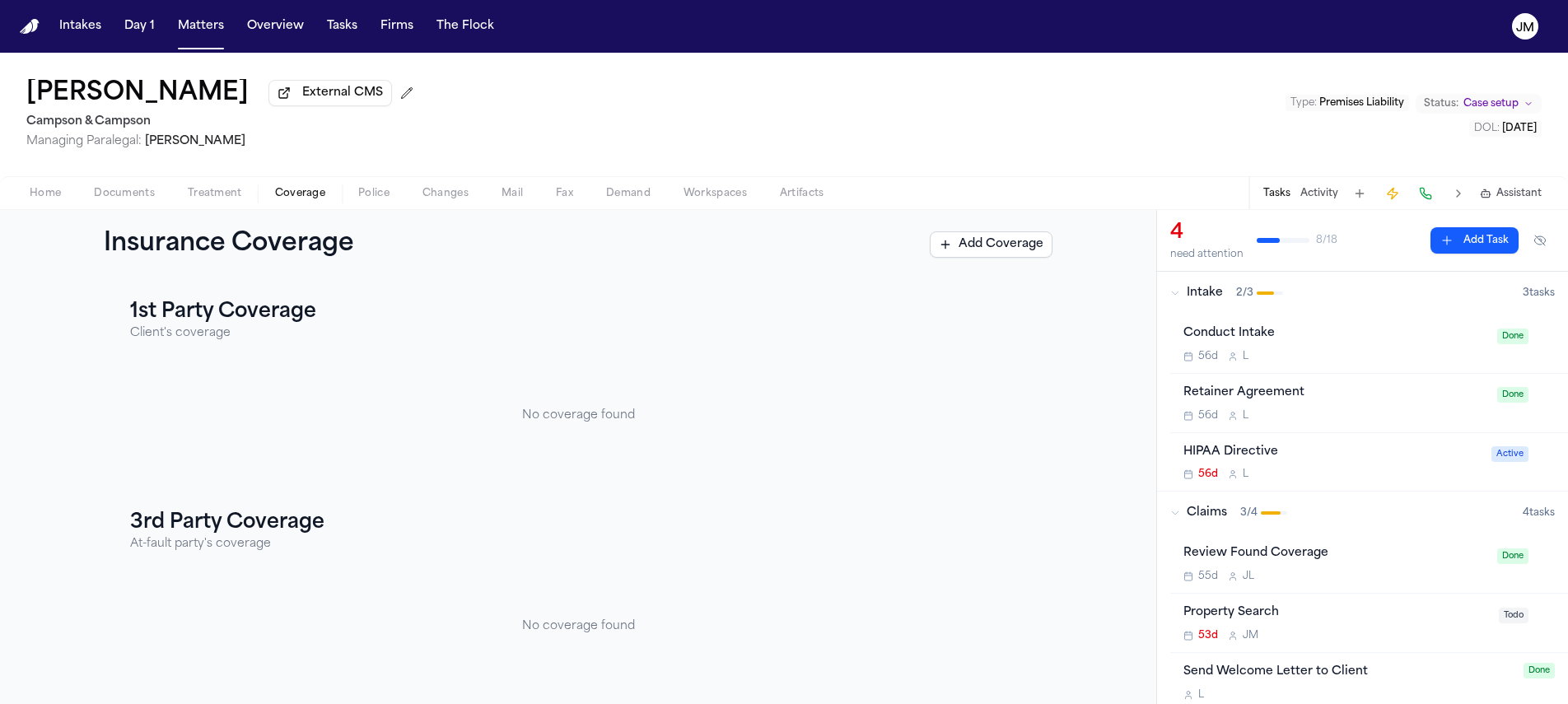
click at [199, 193] on span "Treatment" at bounding box center [215, 193] width 55 height 13
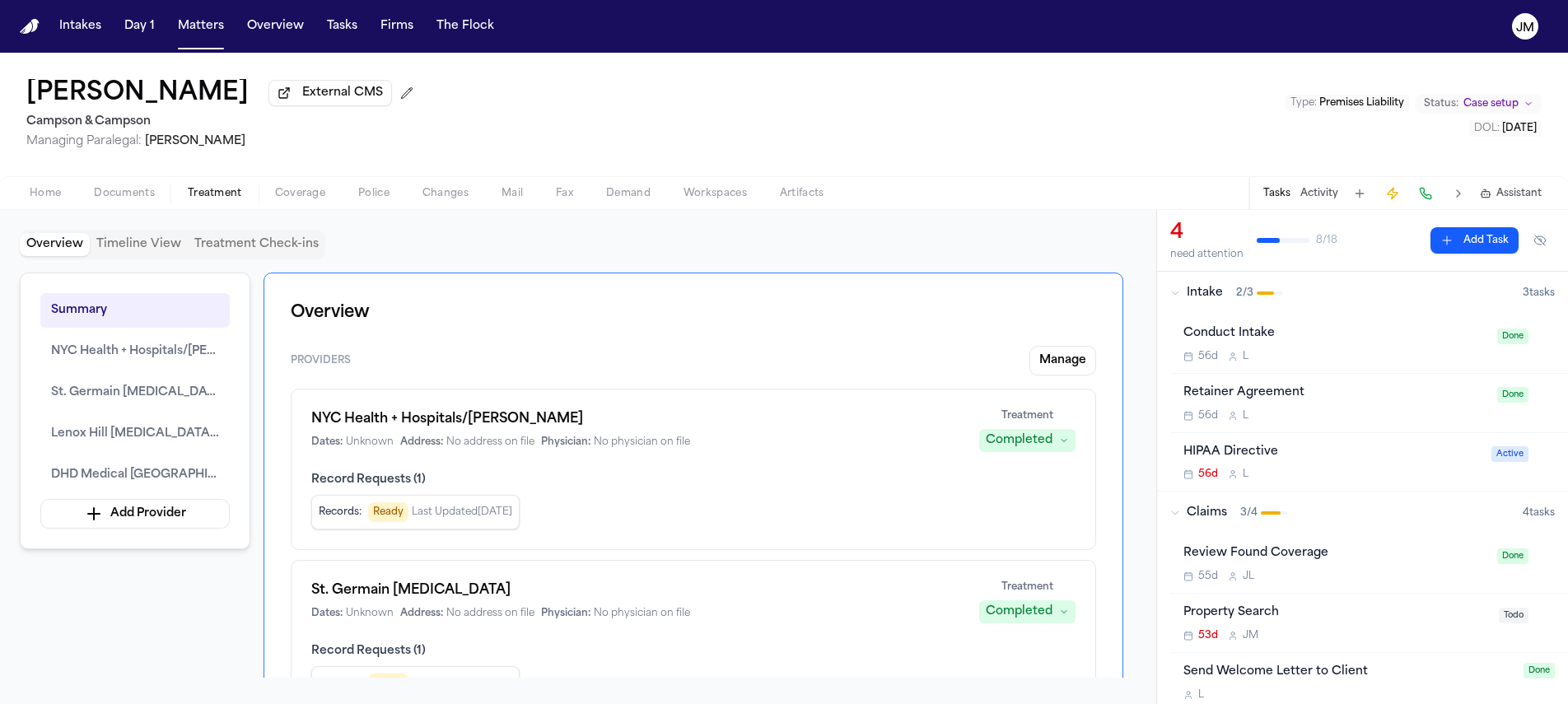
click at [121, 199] on span "Documents" at bounding box center [125, 193] width 61 height 13
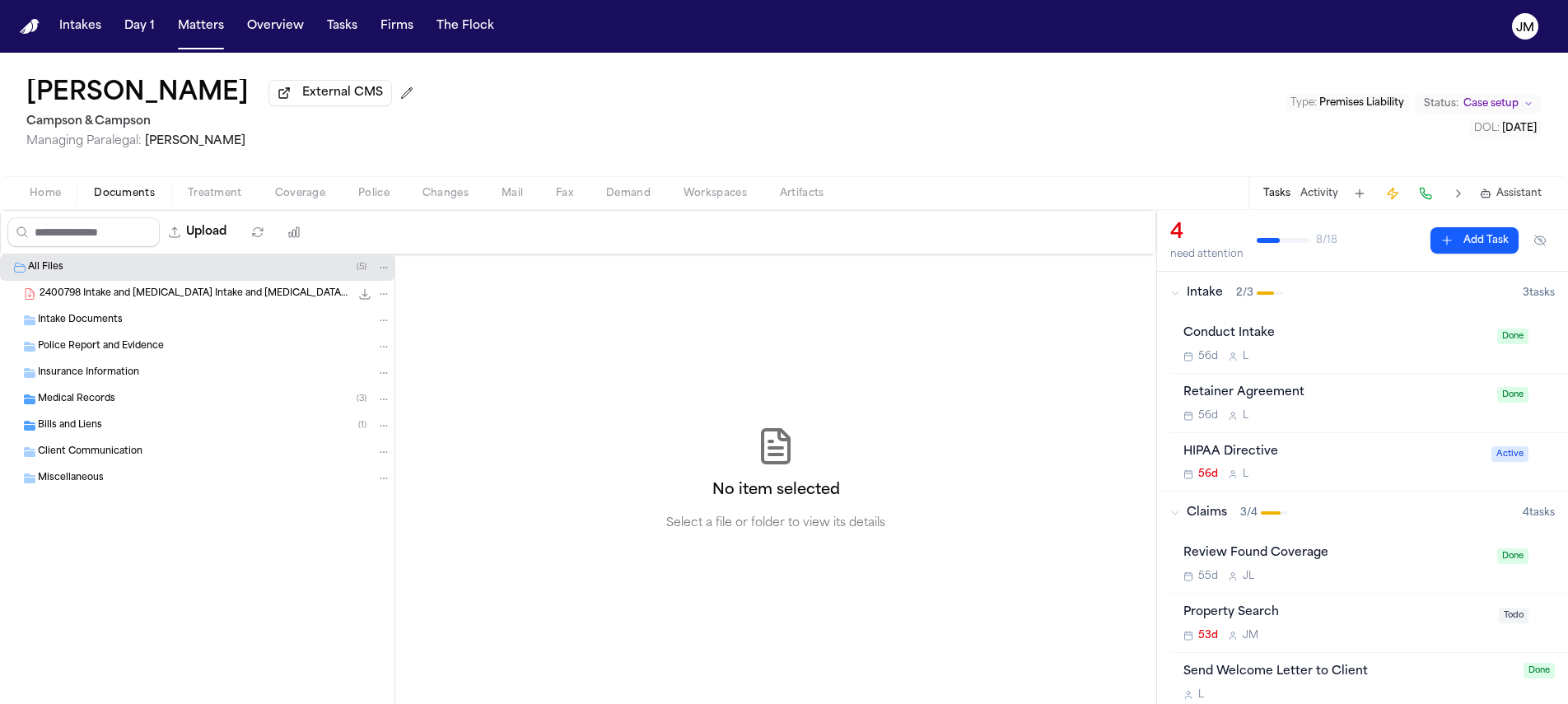
click at [220, 452] on div "Client Communication" at bounding box center [215, 451] width 354 height 14
